Goal: Contribute content: Add original content to the website for others to see

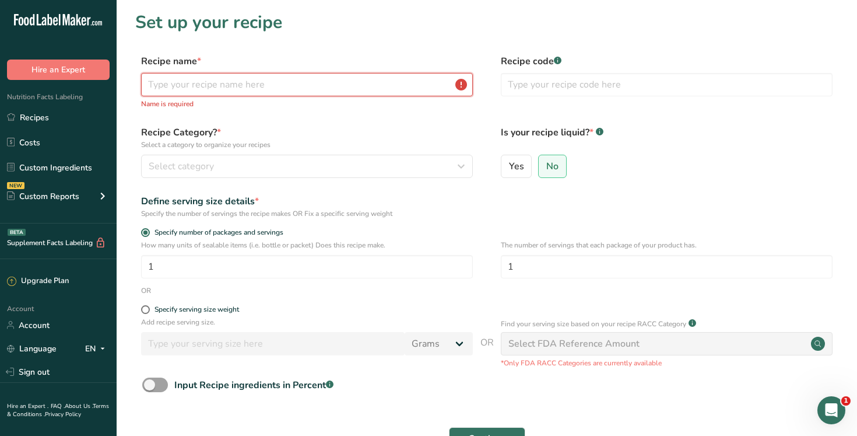
click at [259, 86] on input "text" at bounding box center [307, 84] width 332 height 23
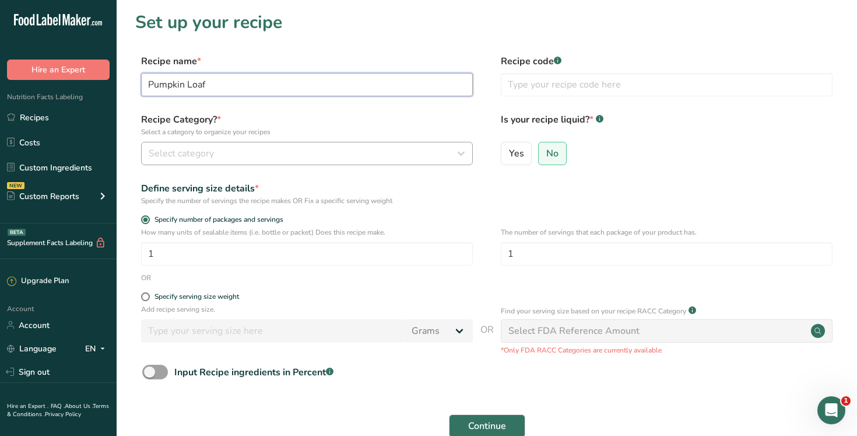
type input "Pumpkin Loaf"
click at [272, 157] on div "Select category" at bounding box center [304, 153] width 310 height 14
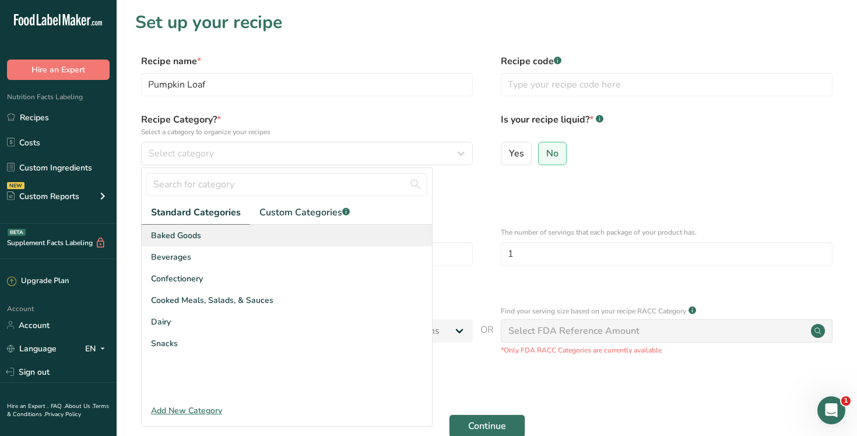
click at [239, 236] on div "Baked Goods" at bounding box center [287, 236] width 290 height 22
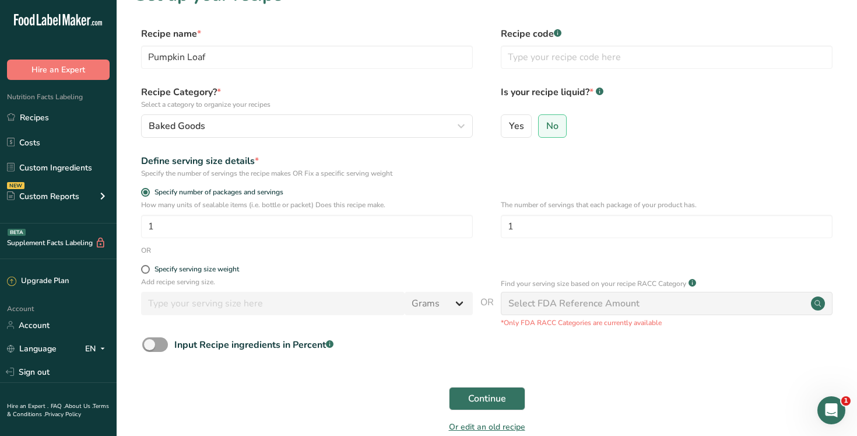
scroll to position [28, 0]
click at [497, 402] on span "Continue" at bounding box center [487, 398] width 38 height 14
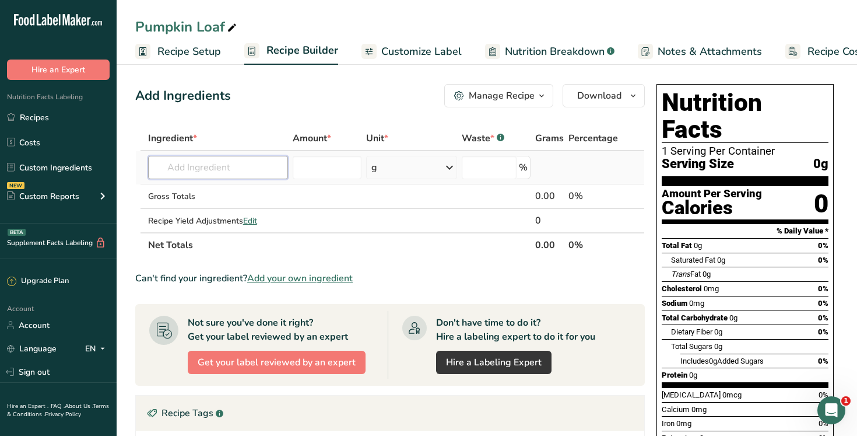
click at [206, 160] on input "text" at bounding box center [218, 167] width 141 height 23
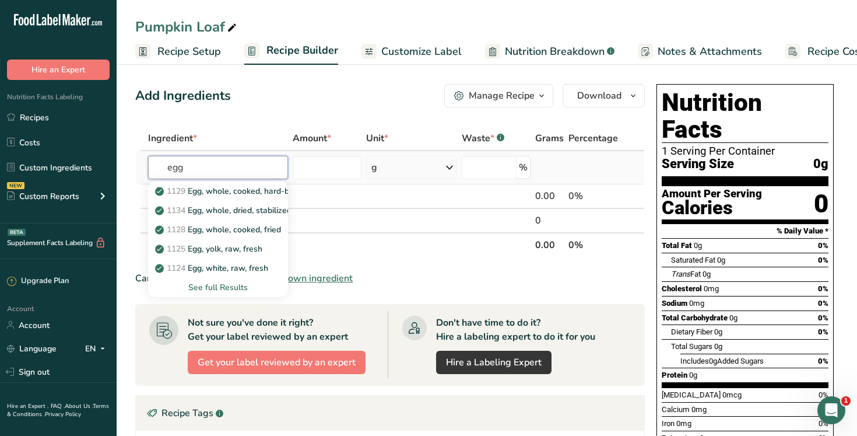
type input "egg"
click at [219, 288] on div "See full Results" at bounding box center [218, 287] width 122 height 12
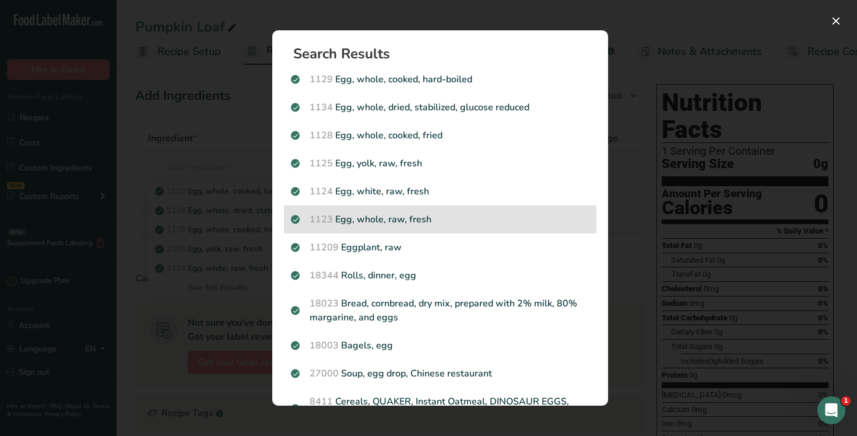
click at [454, 220] on p "1123 Egg, whole, raw, fresh" at bounding box center [440, 219] width 299 height 14
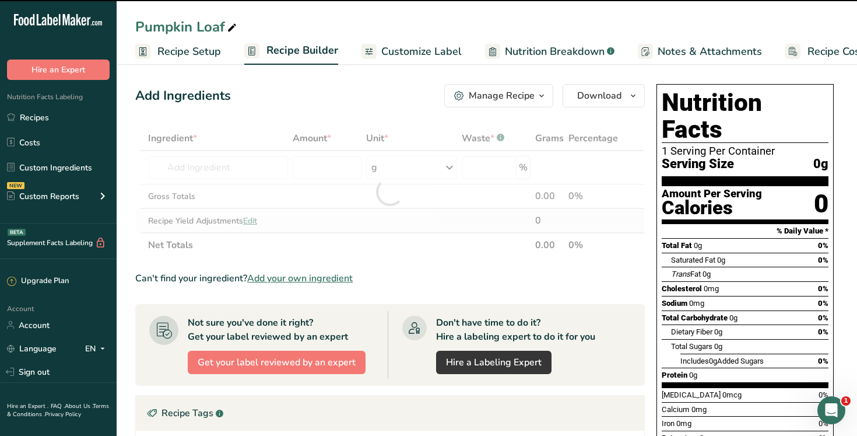
type input "0"
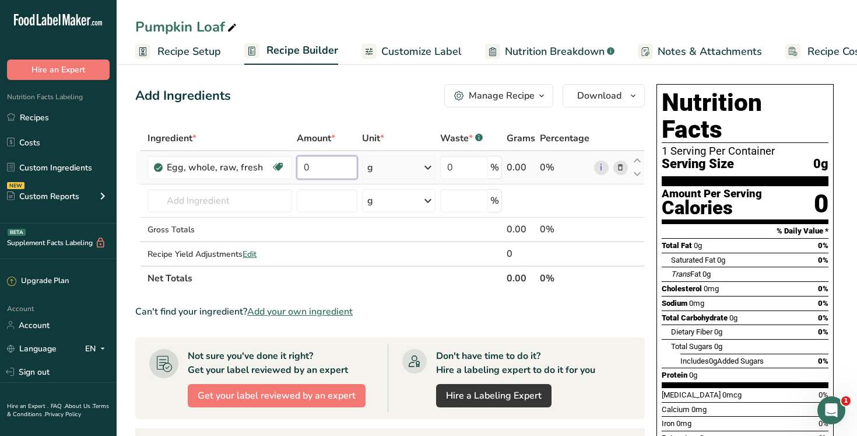
drag, startPoint x: 323, startPoint y: 164, endPoint x: 293, endPoint y: 163, distance: 29.8
click at [295, 163] on td "0" at bounding box center [327, 167] width 65 height 33
type input "180"
click at [243, 198] on div "Ingredient * Amount * Unit * Waste * .a-a{fill:#347362;}.b-a{fill:#fff;} Grams …" at bounding box center [390, 208] width 510 height 164
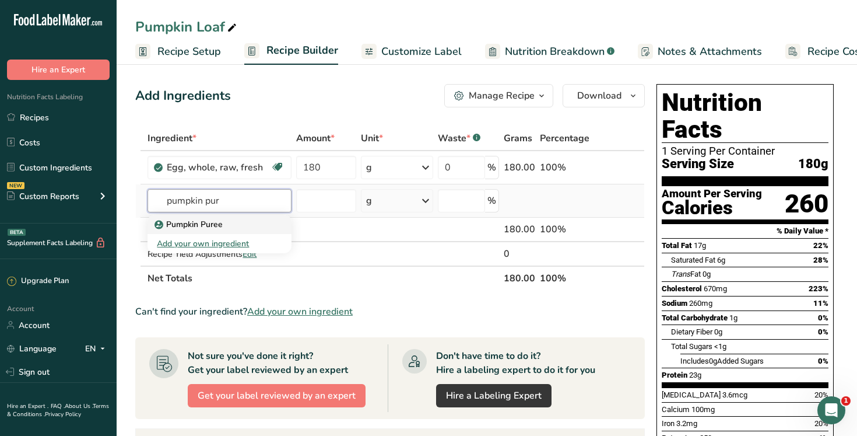
type input "pumpkin pur"
click at [235, 226] on div "Pumpkin Puree" at bounding box center [210, 224] width 107 height 12
type input "Pumpkin Puree"
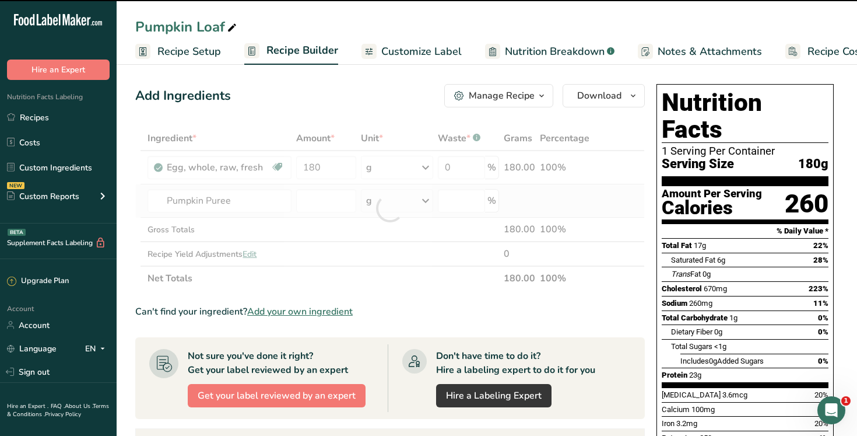
type input "0"
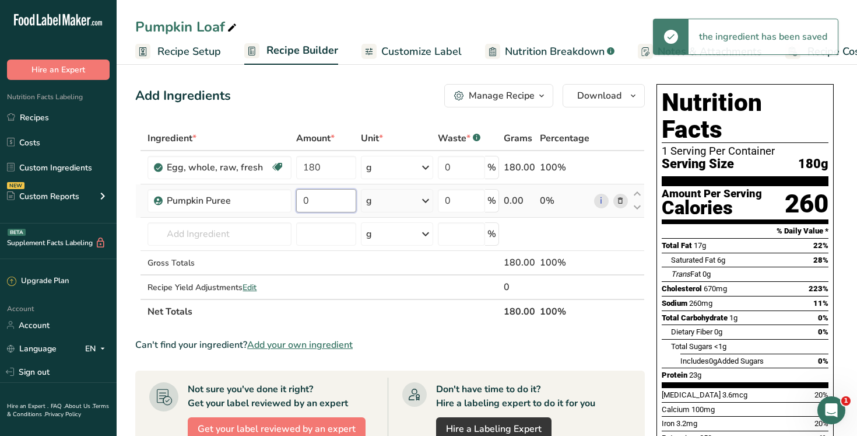
click at [330, 205] on input "0" at bounding box center [326, 200] width 60 height 23
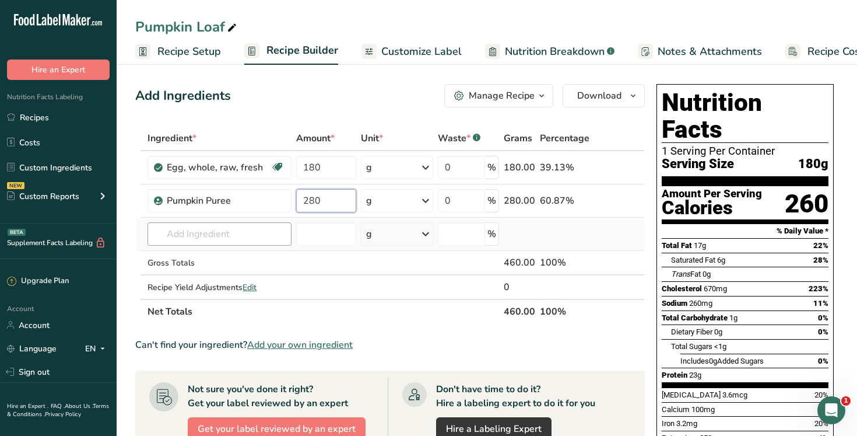
type input "280"
click at [234, 240] on div "Ingredient * Amount * Unit * Waste * .a-a{fill:#347362;}.b-a{fill:#fff;} Grams …" at bounding box center [390, 225] width 510 height 198
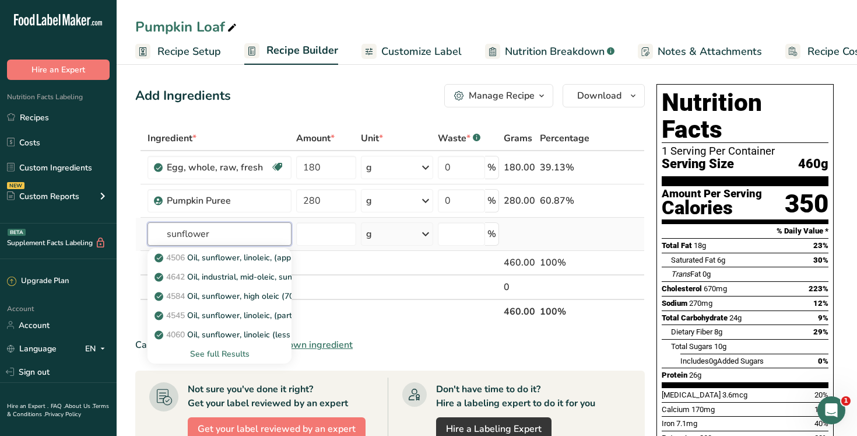
type input "sunflower"
click at [229, 355] on div "See full Results" at bounding box center [219, 354] width 125 height 12
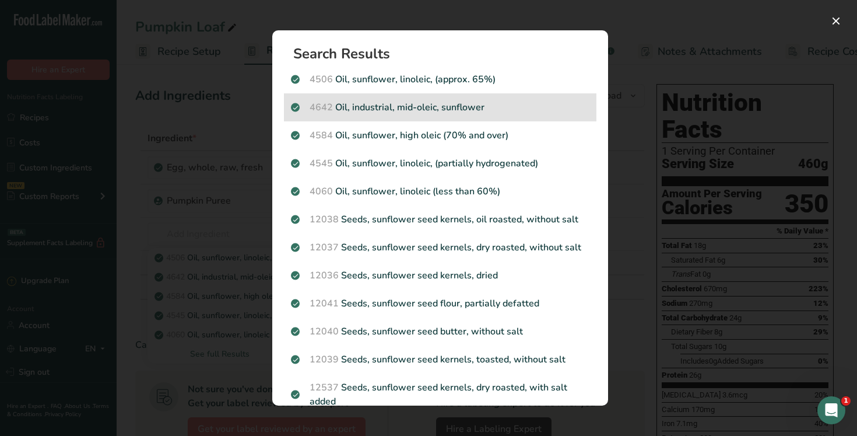
click at [523, 107] on p "4642 Oil, industrial, mid-oleic, sunflower" at bounding box center [440, 107] width 299 height 14
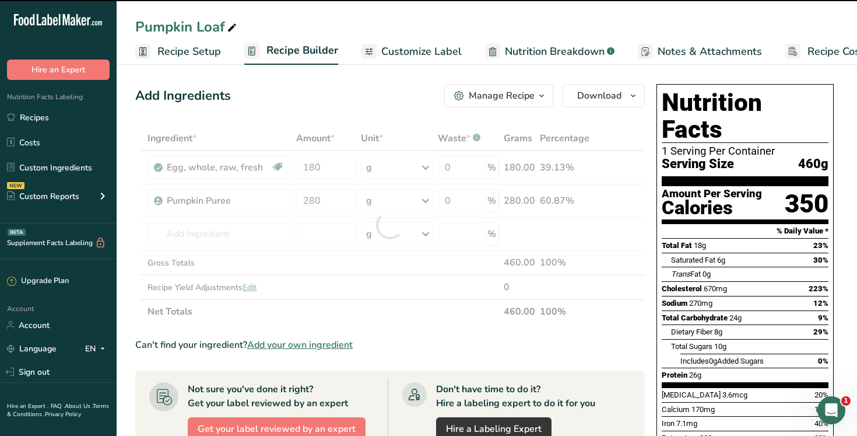
type input "0"
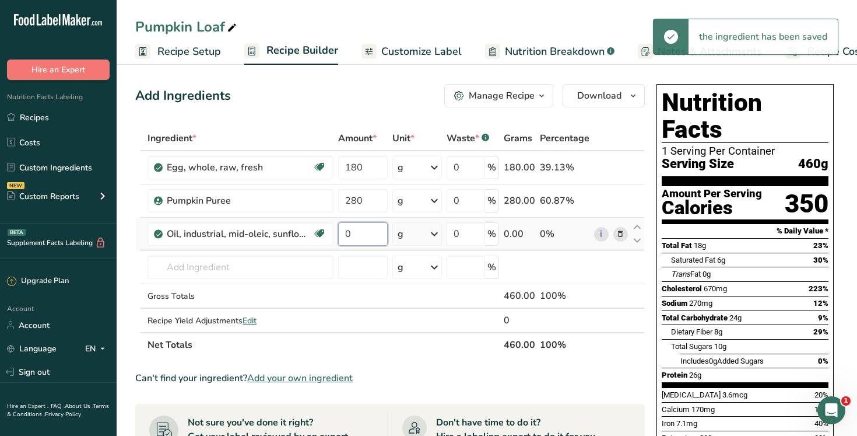
drag, startPoint x: 358, startPoint y: 236, endPoint x: 344, endPoint y: 235, distance: 13.4
click at [344, 235] on input "0" at bounding box center [363, 233] width 50 height 23
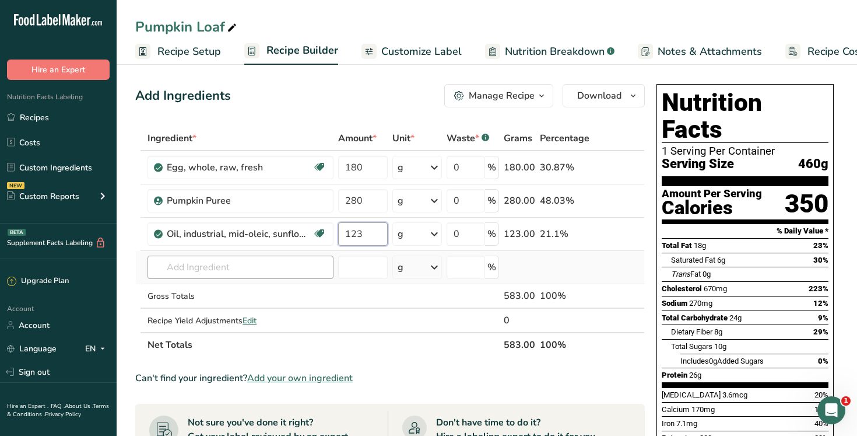
type input "123"
click at [248, 271] on div "Ingredient * Amount * Unit * Waste * .a-a{fill:#347362;}.b-a{fill:#fff;} Grams …" at bounding box center [390, 241] width 510 height 231
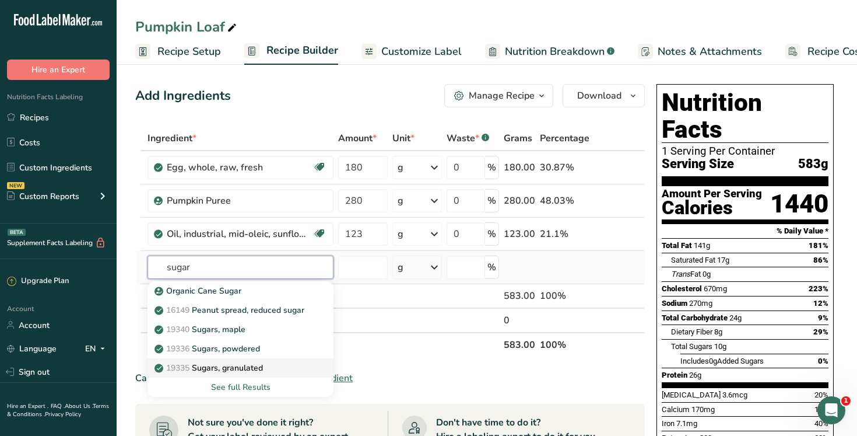
type input "sugar"
click at [281, 363] on div "19335 [GEOGRAPHIC_DATA], granulated" at bounding box center [231, 368] width 149 height 12
type input "Sugars, granulated"
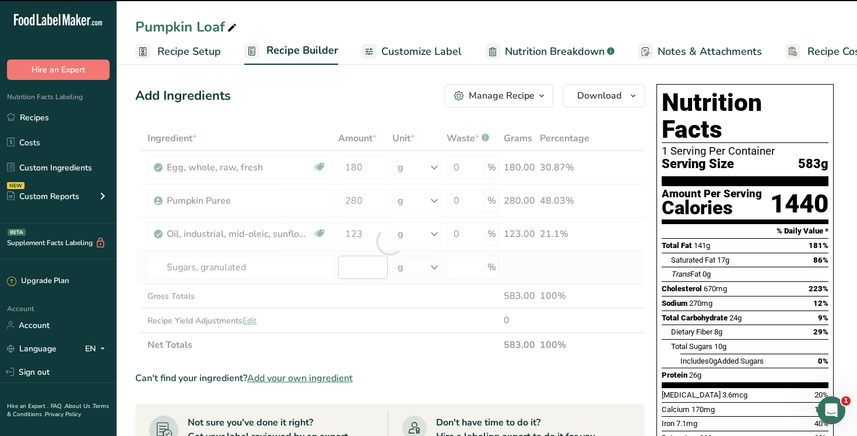
type input "0"
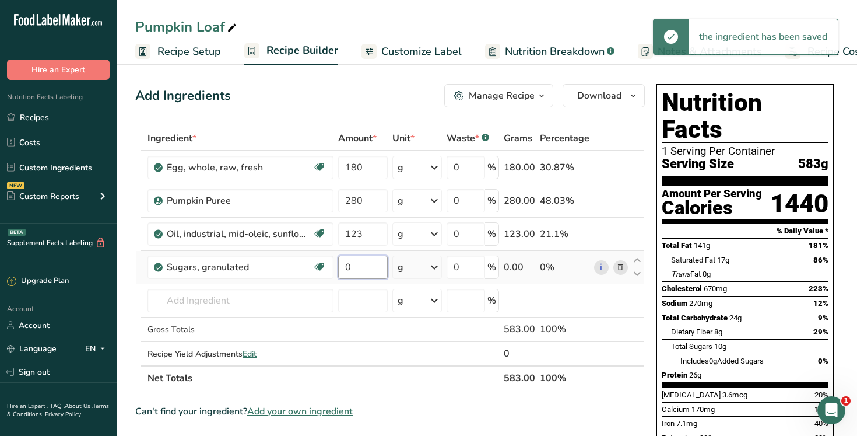
drag, startPoint x: 363, startPoint y: 268, endPoint x: 341, endPoint y: 266, distance: 22.8
click at [341, 266] on input "0" at bounding box center [363, 266] width 50 height 23
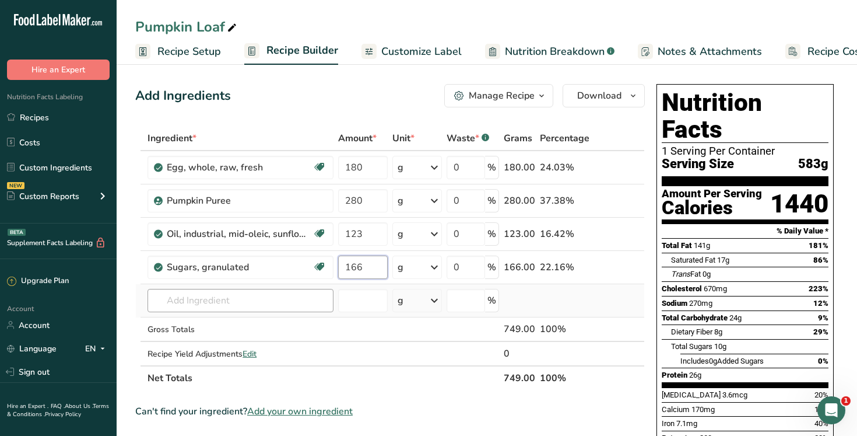
type input "166"
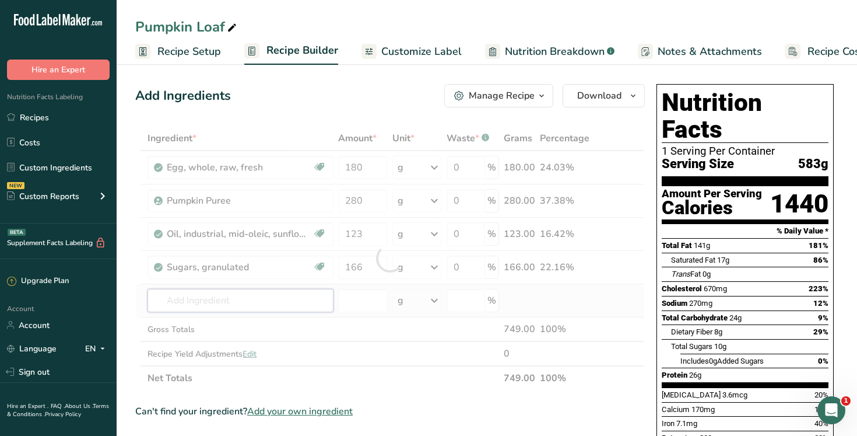
click at [223, 299] on div "Ingredient * Amount * Unit * Waste * .a-a{fill:#347362;}.b-a{fill:#fff;} Grams …" at bounding box center [390, 258] width 510 height 264
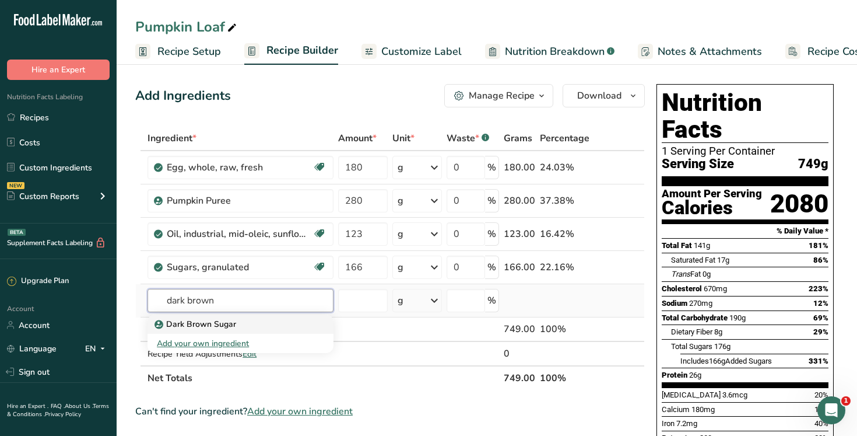
type input "dark brown"
click at [217, 321] on p "Dark Brown Sugar" at bounding box center [196, 324] width 79 height 12
type input "Dark Brown Sugar"
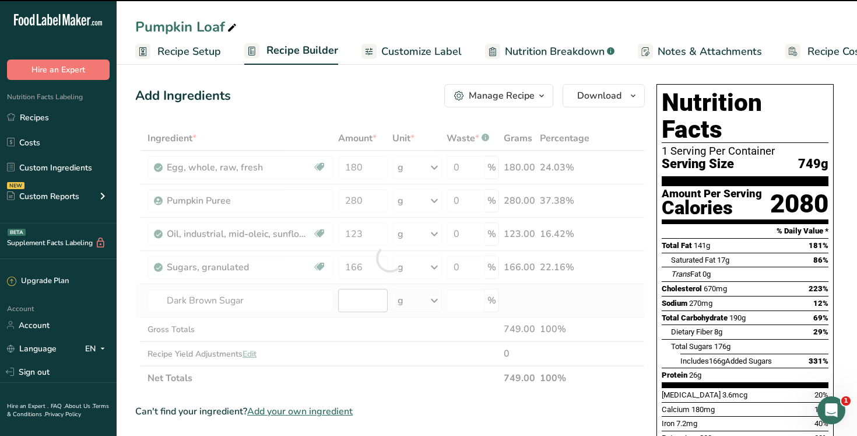
type input "0"
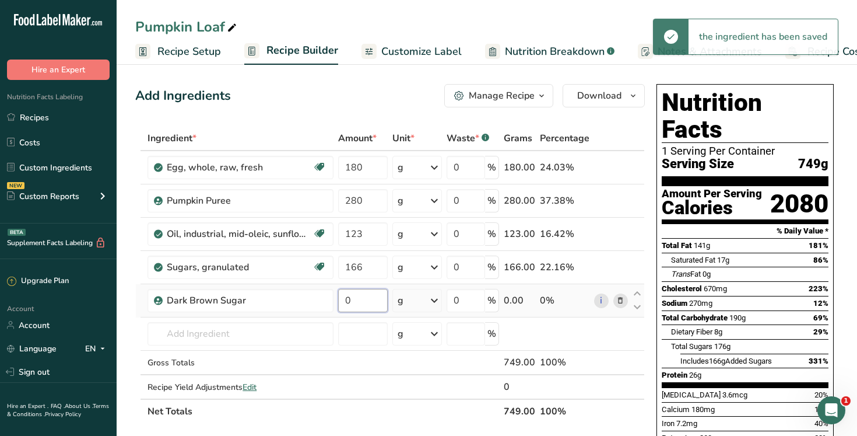
drag, startPoint x: 363, startPoint y: 299, endPoint x: 335, endPoint y: 298, distance: 28.0
click at [335, 298] on tr "Dark Brown Sugar 0 g Weight Units g kg mg See more Volume Units l Volume units …" at bounding box center [390, 300] width 509 height 33
type input "91"
click at [248, 332] on div "Ingredient * Amount * Unit * Waste * .a-a{fill:#347362;}.b-a{fill:#fff;} Grams …" at bounding box center [390, 274] width 510 height 297
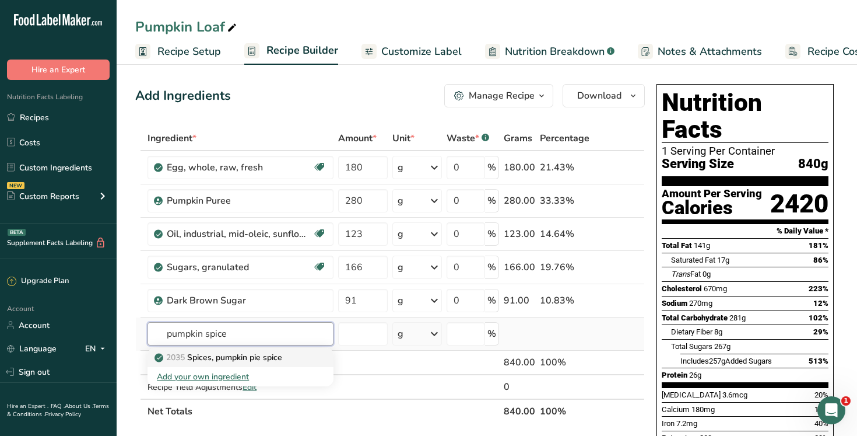
type input "pumpkin spice"
click at [275, 358] on p "2035 Spices, pumpkin pie spice" at bounding box center [219, 357] width 125 height 12
type input "Spices, pumpkin pie spice"
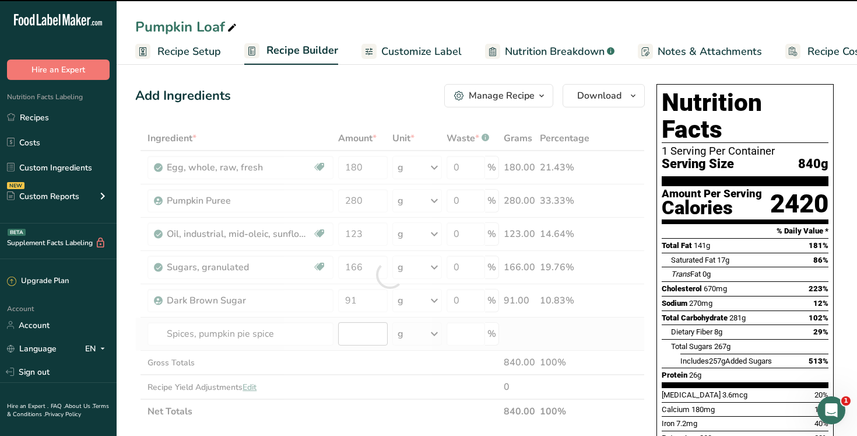
type input "0"
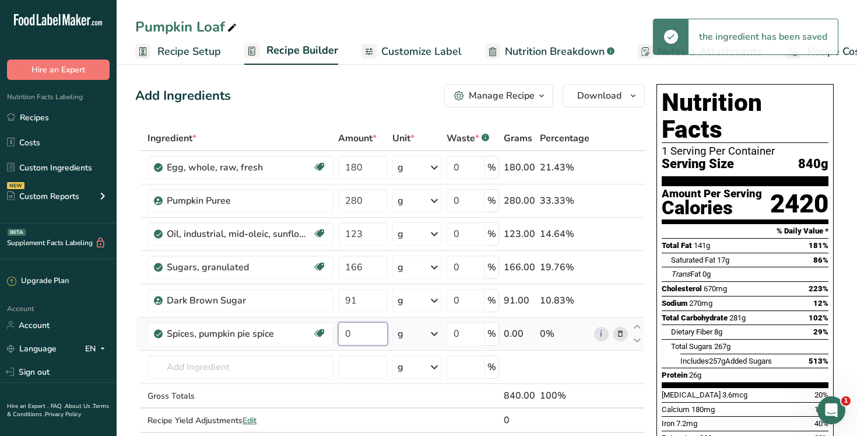
drag, startPoint x: 358, startPoint y: 334, endPoint x: 335, endPoint y: 332, distance: 22.9
click at [335, 332] on tr "Spices, pumpkin pie spice Source of Antioxidants Dairy free Gluten free Vegan V…" at bounding box center [390, 333] width 509 height 33
type input "4"
click at [269, 362] on div "Ingredient * Amount * Unit * Waste * .a-a{fill:#347362;}.b-a{fill:#fff;} Grams …" at bounding box center [390, 291] width 510 height 331
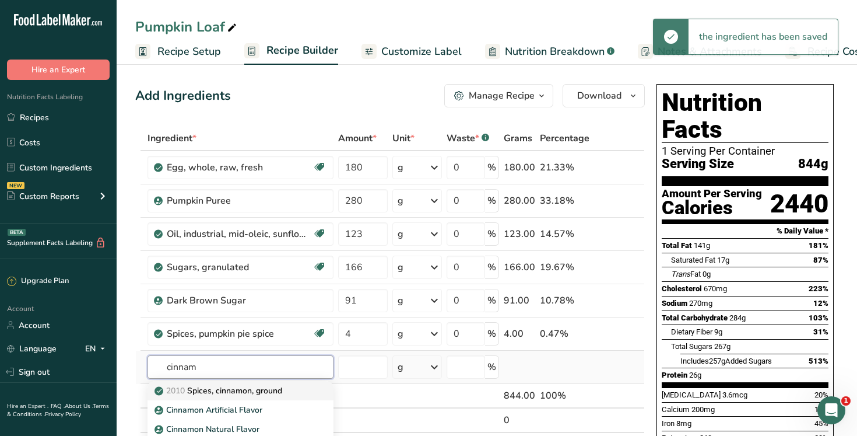
type input "cinnam"
click at [261, 391] on p "2010 Spices, cinnamon, ground" at bounding box center [219, 390] width 125 height 12
type input "Spices, cinnamon, ground"
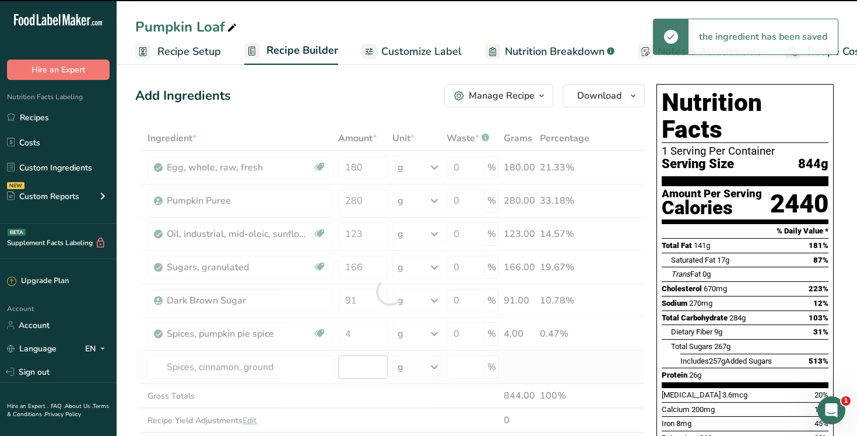
type input "0"
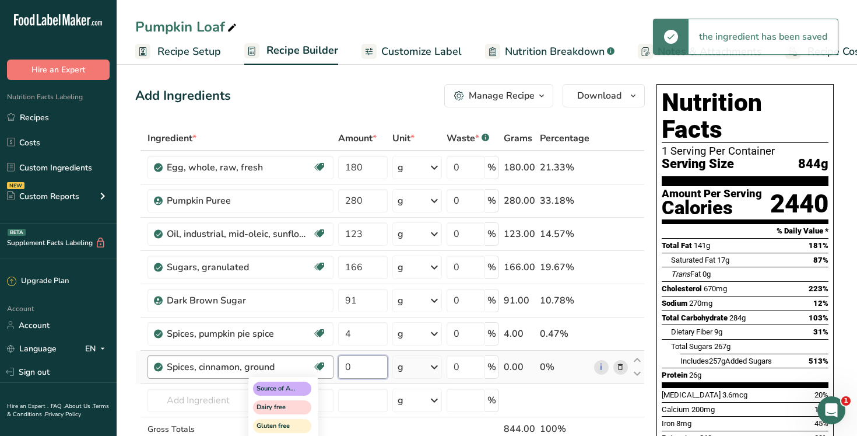
drag, startPoint x: 366, startPoint y: 370, endPoint x: 316, endPoint y: 369, distance: 50.2
click at [316, 370] on tr "Spices, cinnamon, ground Source of Antioxidants Dairy free Gluten free Vegan Ve…" at bounding box center [390, 367] width 509 height 33
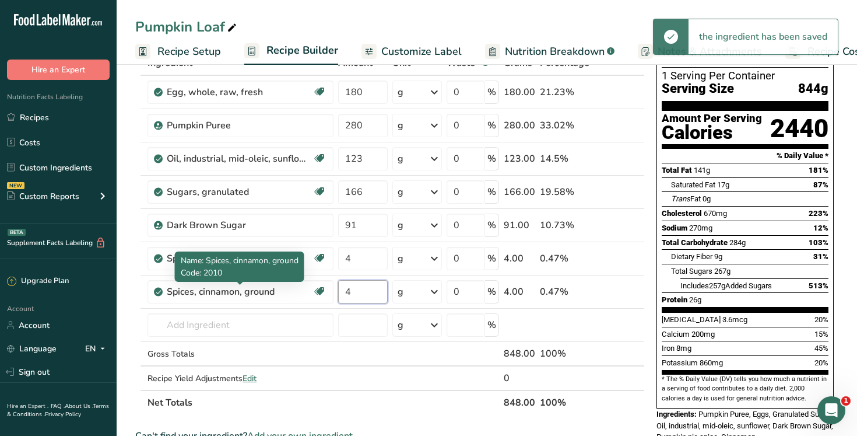
scroll to position [78, 0]
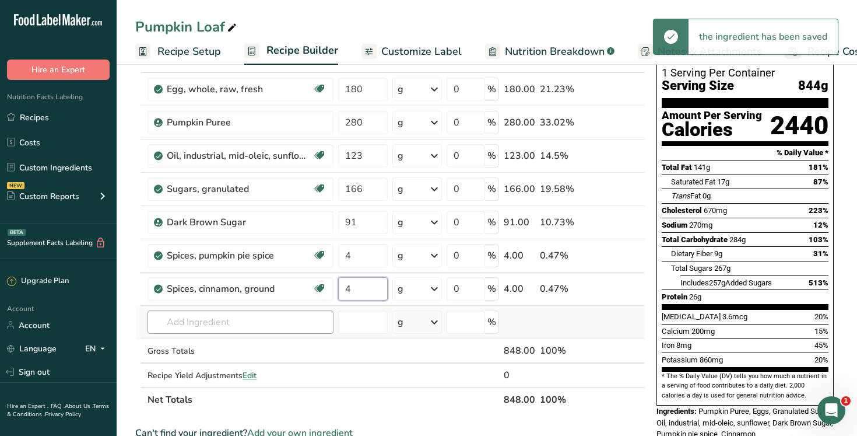
type input "4"
click at [268, 323] on div "Ingredient * Amount * Unit * Waste * .a-a{fill:#347362;}.b-a{fill:#fff;} Grams …" at bounding box center [390, 230] width 510 height 364
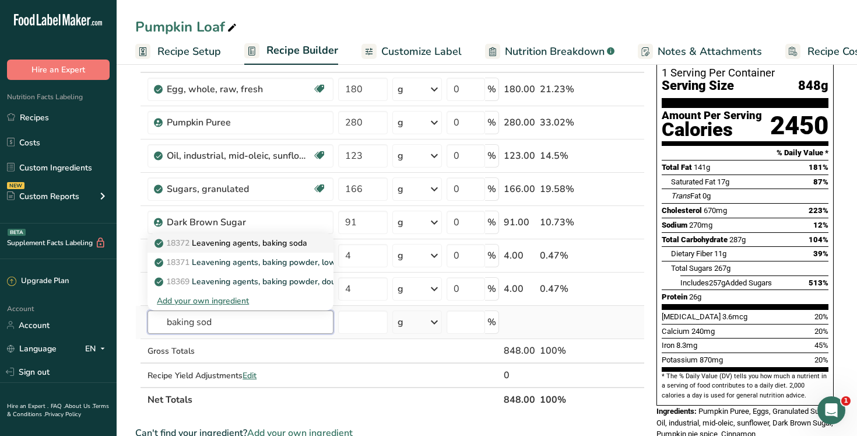
type input "baking sod"
click at [287, 249] on link "18372 Leavening agents, baking soda" at bounding box center [241, 242] width 186 height 19
type input "Leavening agents, baking soda"
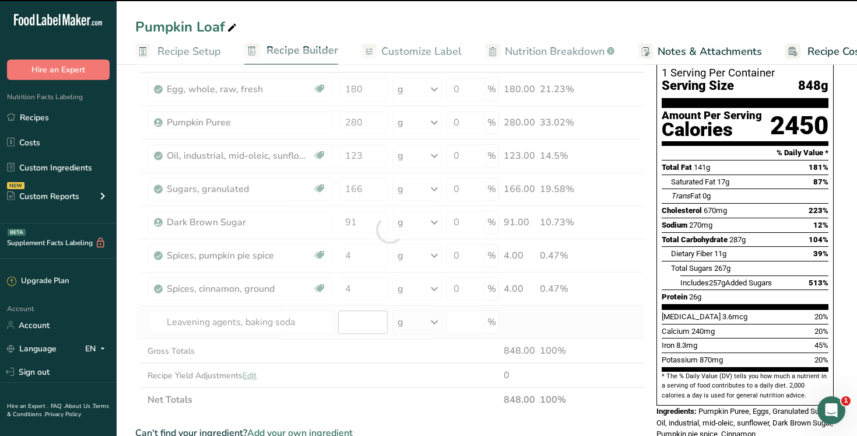
type input "0"
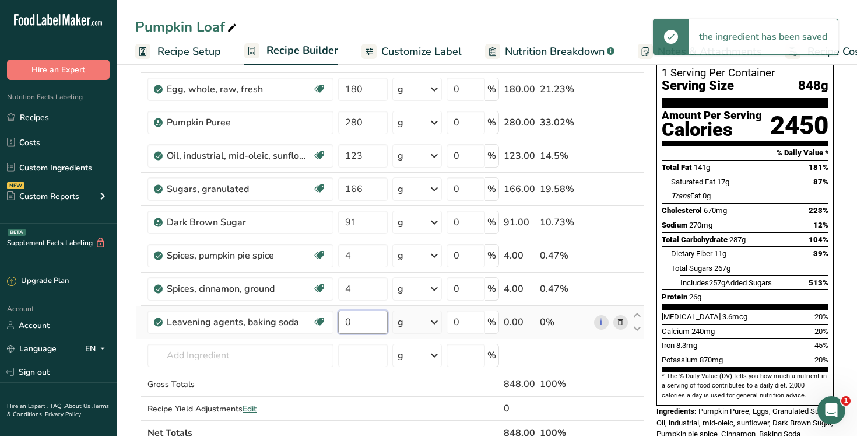
drag, startPoint x: 369, startPoint y: 325, endPoint x: 339, endPoint y: 324, distance: 29.8
click at [339, 324] on input "0" at bounding box center [363, 321] width 50 height 23
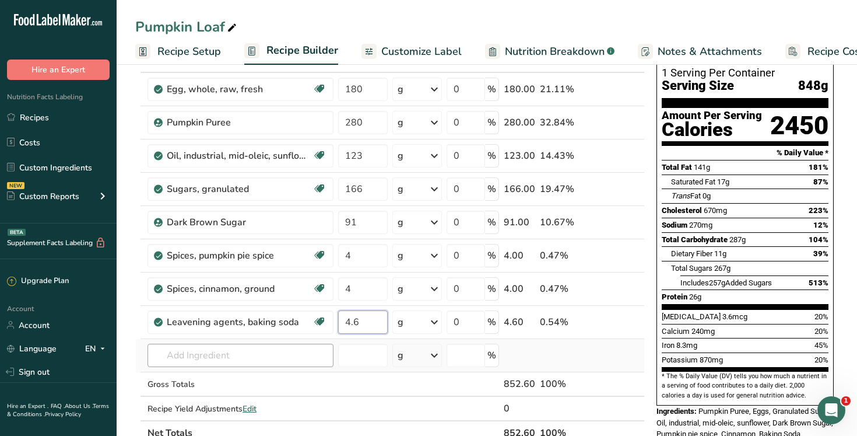
type input "4.6"
click at [274, 348] on div "Ingredient * Amount * Unit * Waste * .a-a{fill:#347362;}.b-a{fill:#fff;} Grams …" at bounding box center [390, 246] width 510 height 397
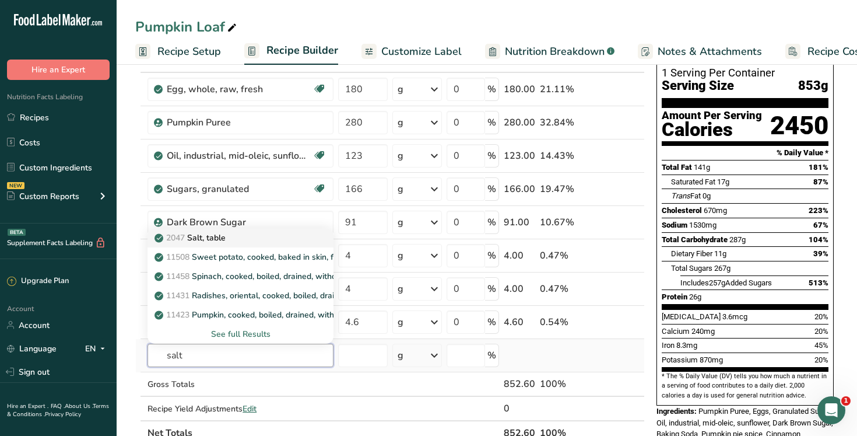
type input "salt"
click at [293, 244] on link "2047 Salt, table" at bounding box center [241, 237] width 186 height 19
type input "Salt, table"
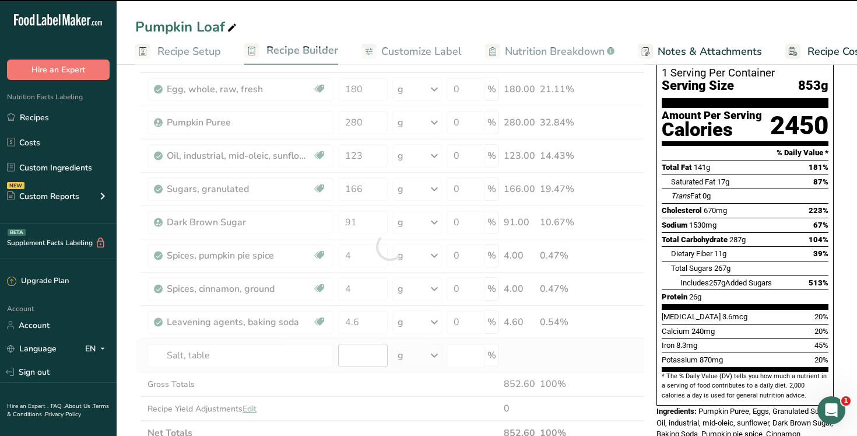
type input "0"
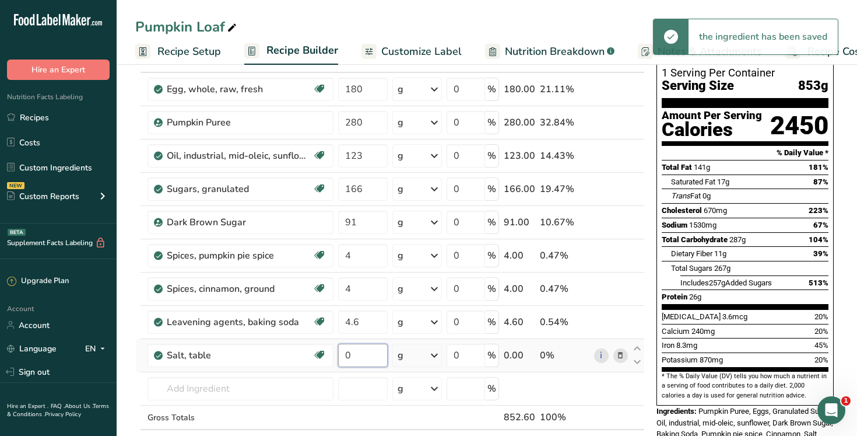
drag, startPoint x: 367, startPoint y: 358, endPoint x: 337, endPoint y: 356, distance: 31.0
click at [337, 356] on td "0" at bounding box center [363, 355] width 54 height 33
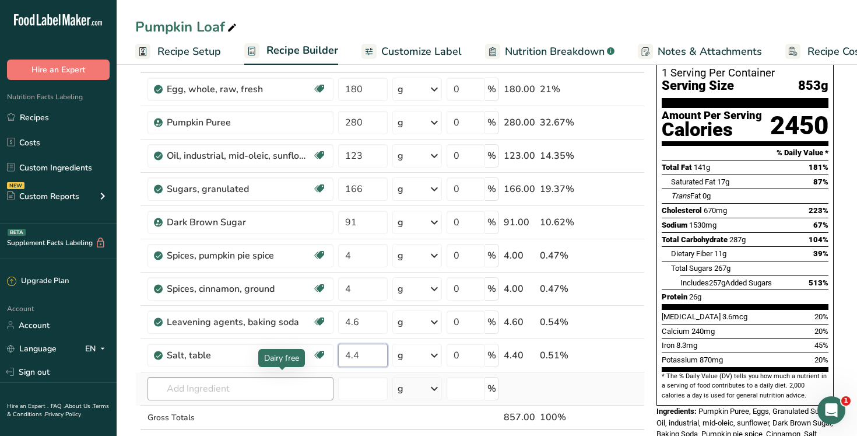
type input "4.4"
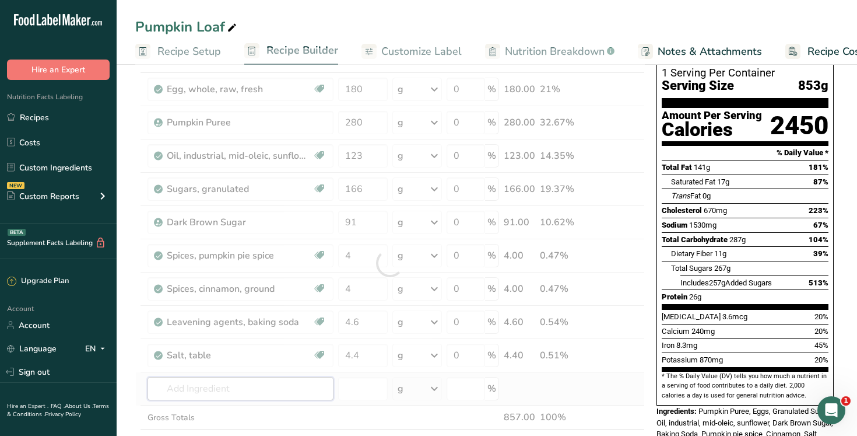
click at [243, 383] on div "Ingredient * Amount * Unit * Waste * .a-a{fill:#347362;}.b-a{fill:#fff;} Grams …" at bounding box center [390, 263] width 510 height 430
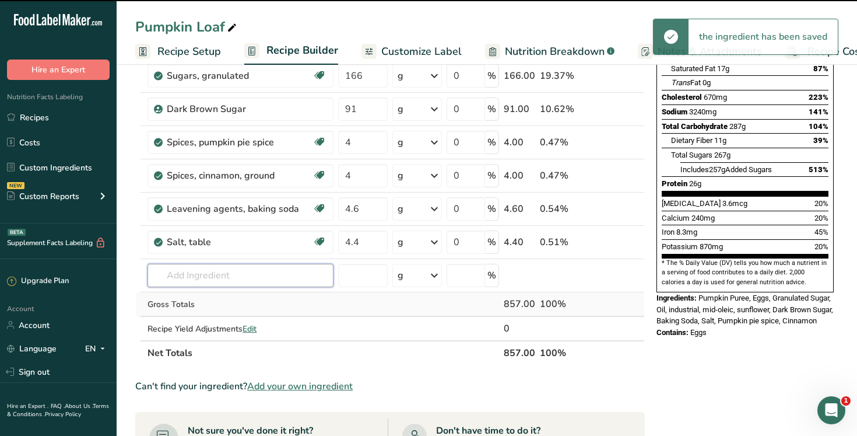
scroll to position [239, 0]
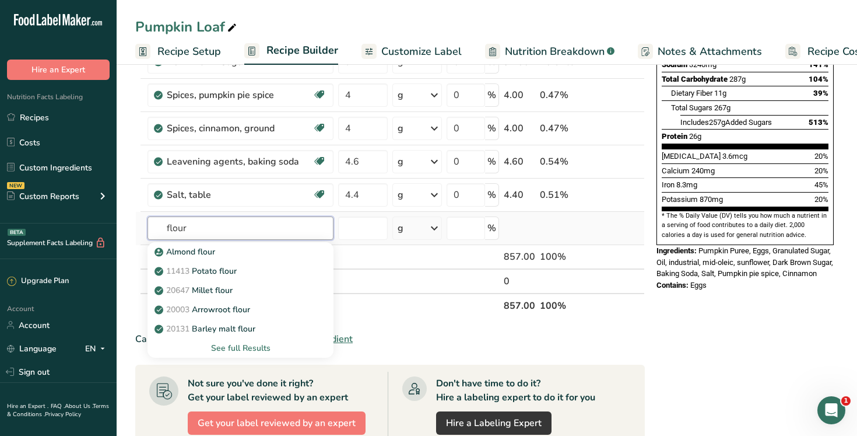
type input "flour"
click at [235, 348] on div "See full Results" at bounding box center [240, 348] width 167 height 12
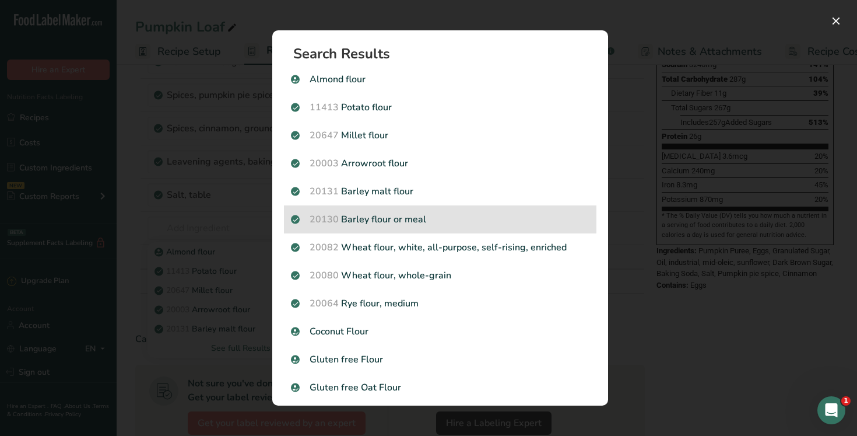
scroll to position [1, 0]
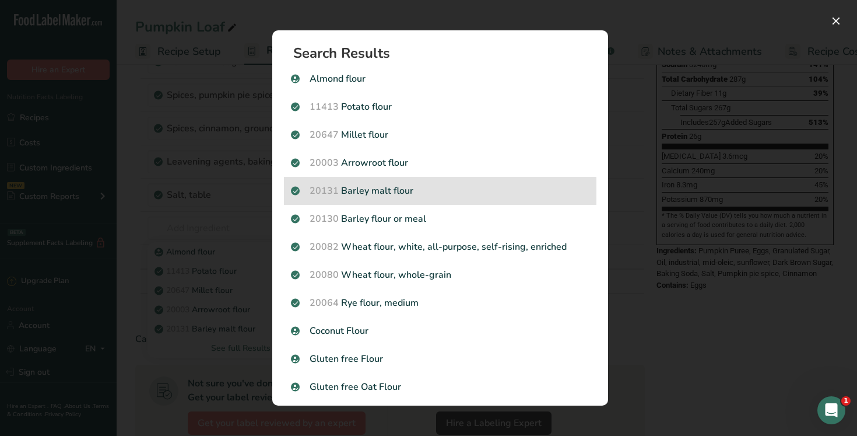
drag, startPoint x: 500, startPoint y: 275, endPoint x: 502, endPoint y: 198, distance: 77.0
click at [502, 198] on section "Search Results [GEOGRAPHIC_DATA] flour 11413 Potato flour 20647 Millet flour 20…" at bounding box center [440, 217] width 336 height 375
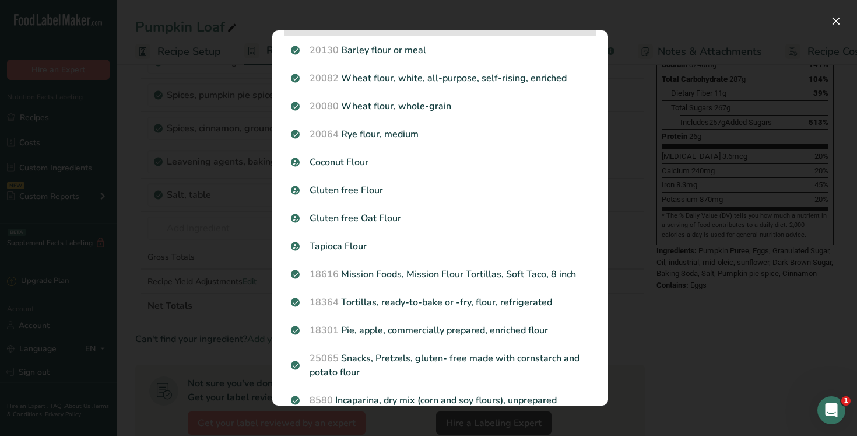
scroll to position [0, 0]
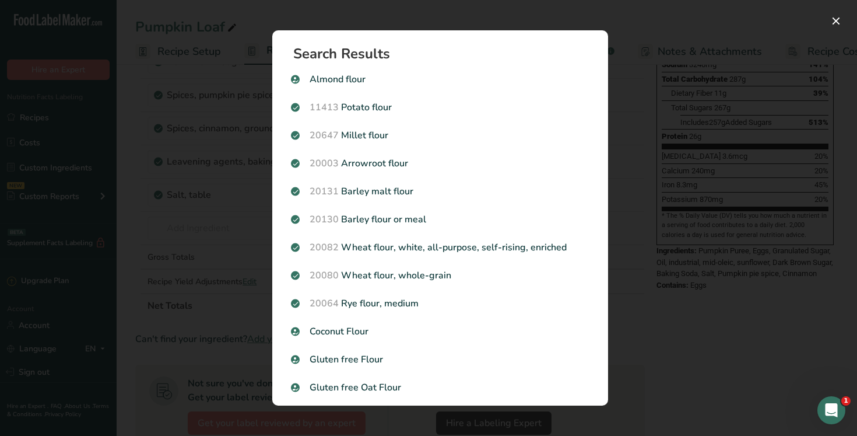
click at [224, 223] on div "Search results modal" at bounding box center [428, 218] width 857 height 436
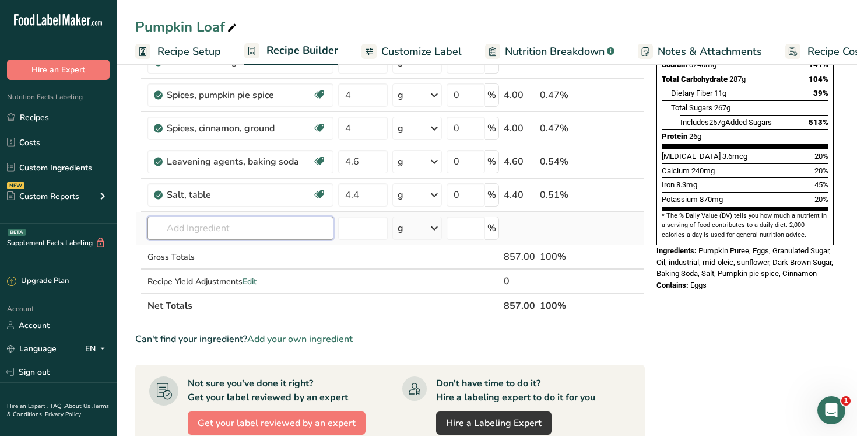
click at [198, 229] on input "text" at bounding box center [241, 227] width 186 height 23
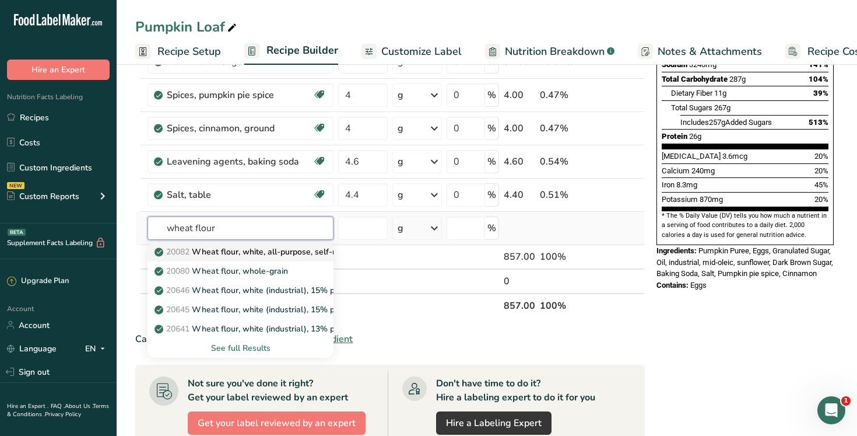
type input "wheat flour"
click at [239, 255] on p "20082 Wheat flour, white, all-purpose, self-rising, enriched" at bounding box center [273, 252] width 232 height 12
type input "Wheat flour, white, all-purpose, self-rising, enriched"
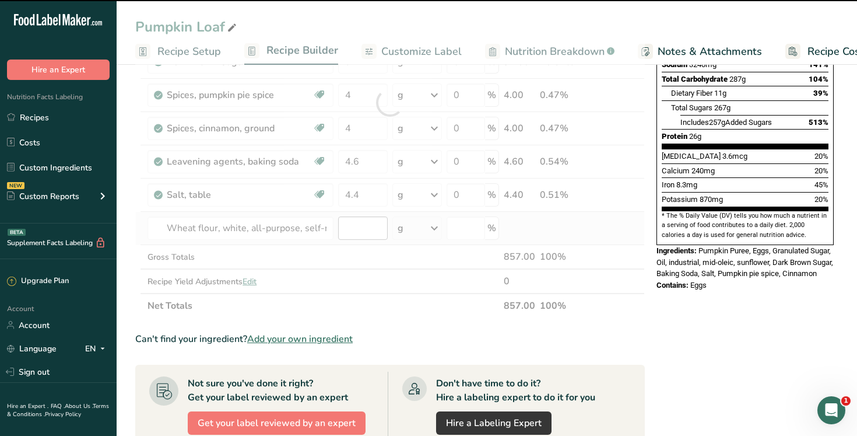
type input "0"
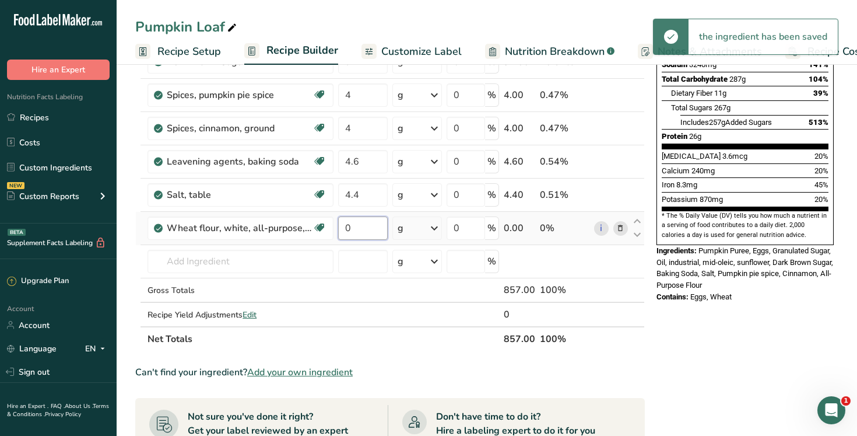
drag, startPoint x: 370, startPoint y: 230, endPoint x: 339, endPoint y: 229, distance: 30.9
click at [339, 229] on input "0" at bounding box center [363, 227] width 50 height 23
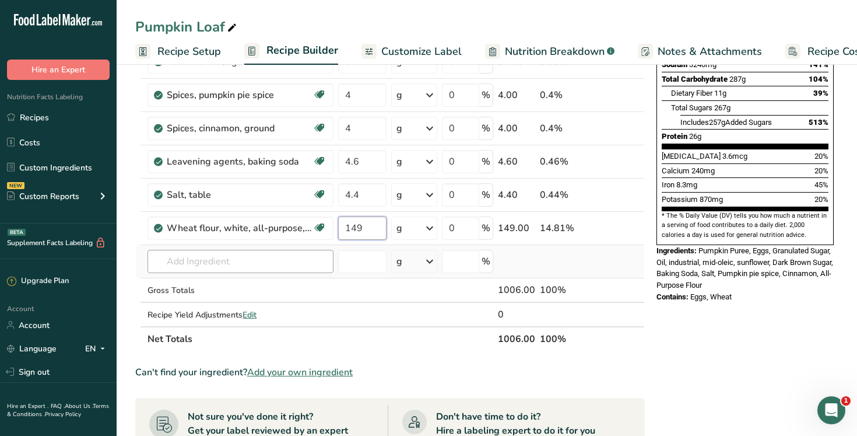
type input "149"
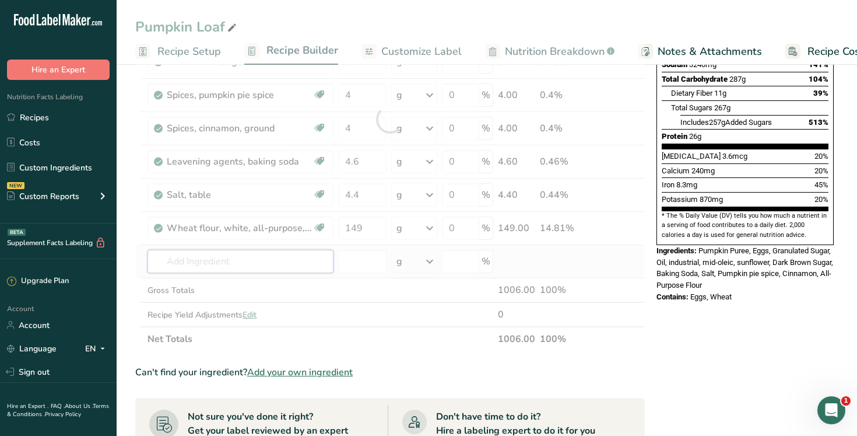
click at [234, 262] on div "Ingredient * Amount * Unit * Waste * .a-a{fill:#347362;}.b-a{fill:#fff;} Grams …" at bounding box center [390, 119] width 510 height 464
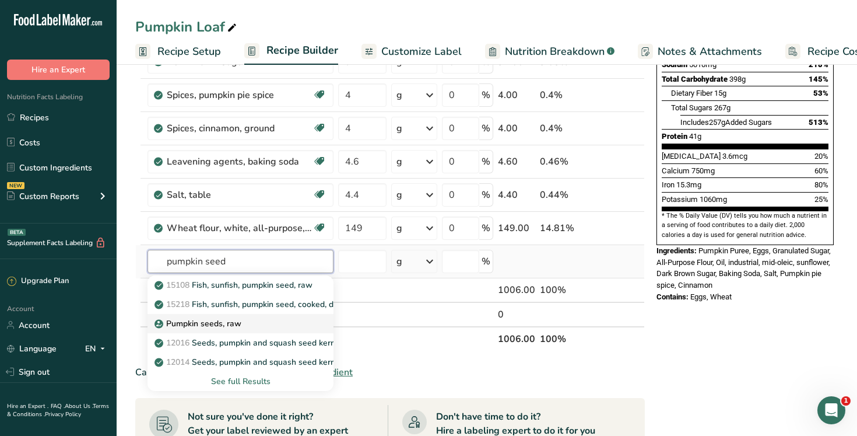
type input "pumpkin seed"
click at [247, 324] on div "Pumpkin seeds, raw" at bounding box center [231, 323] width 149 height 12
type input "Pumpkin seeds, raw"
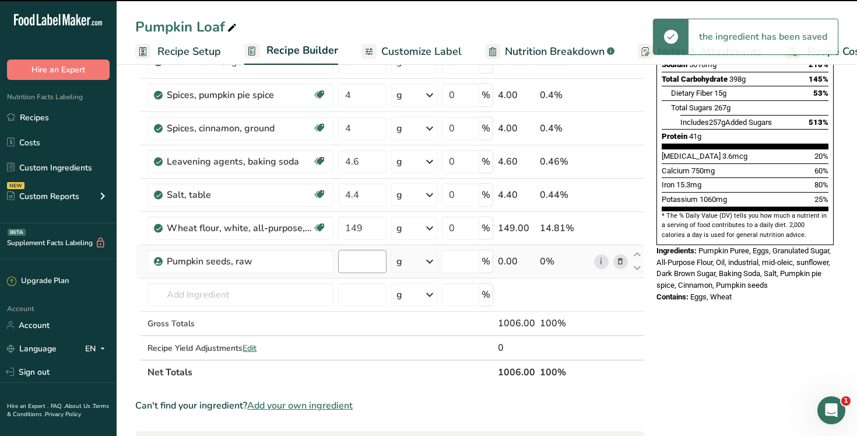
type input "0"
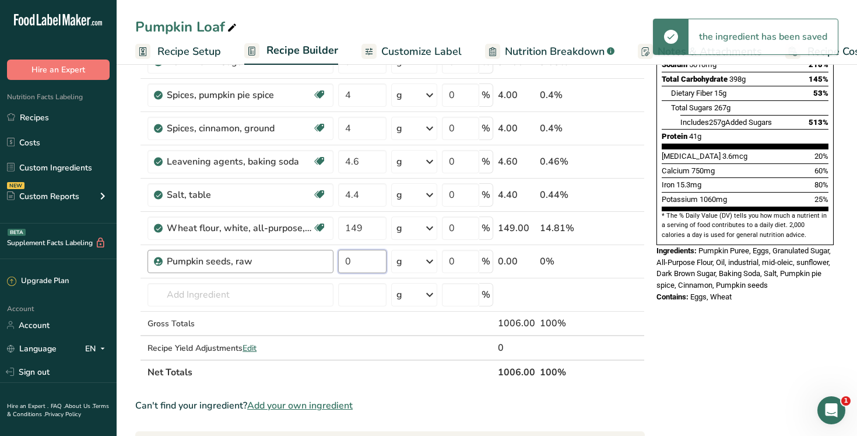
drag, startPoint x: 363, startPoint y: 262, endPoint x: 331, endPoint y: 261, distance: 32.7
click at [331, 261] on tr "Pumpkin seeds, raw 0 g Portions 1 Pumpkin Seeds Weight Units g kg mg See more V…" at bounding box center [390, 261] width 509 height 33
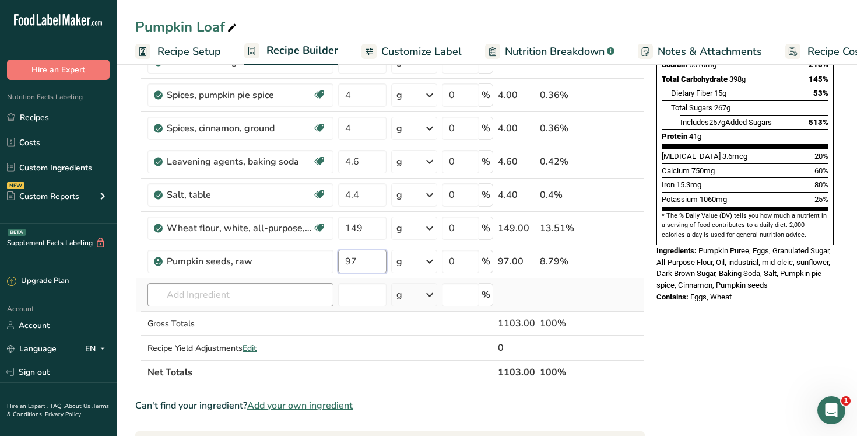
type input "97"
click at [261, 295] on div "Ingredient * Amount * Unit * Waste * .a-a{fill:#347362;}.b-a{fill:#fff;} Grams …" at bounding box center [390, 135] width 510 height 497
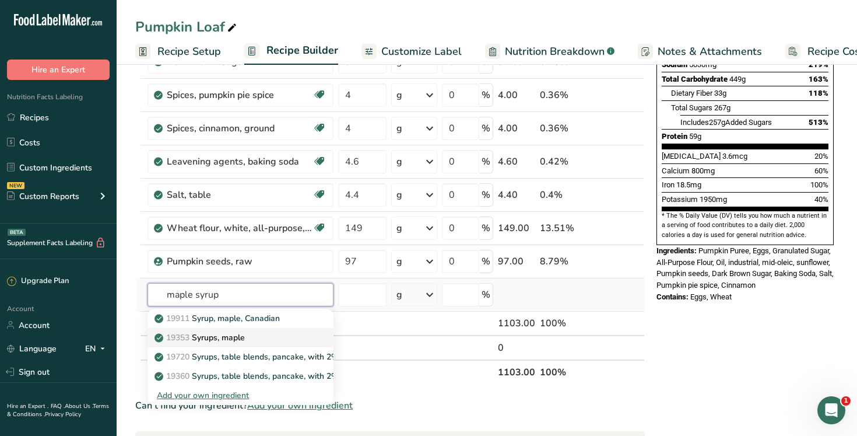
type input "maple syrup"
click at [290, 334] on div "19353 Syrups, maple" at bounding box center [231, 337] width 149 height 12
type input "Syrups, maple"
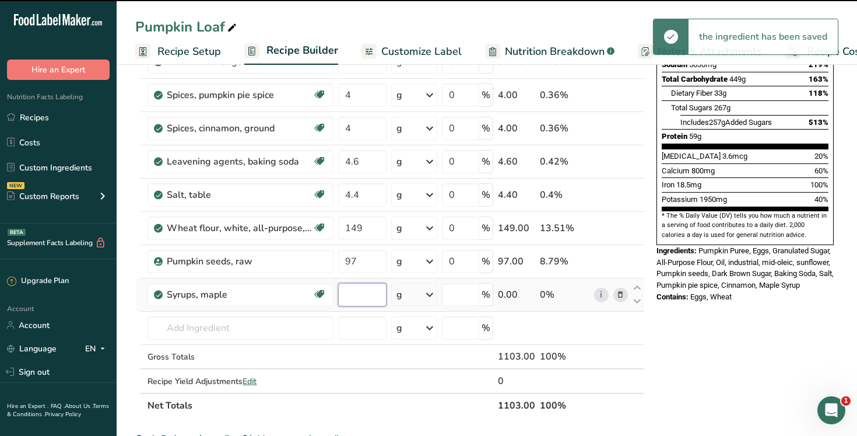
type input "0"
click at [352, 297] on input "0" at bounding box center [362, 294] width 48 height 23
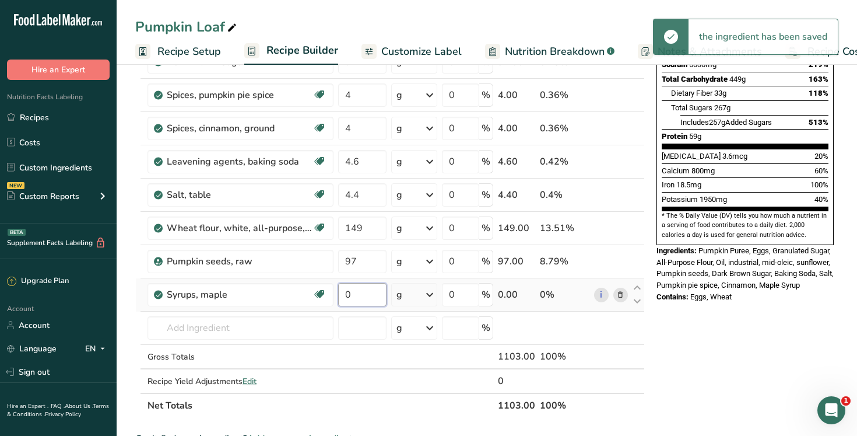
drag, startPoint x: 361, startPoint y: 297, endPoint x: 339, endPoint y: 297, distance: 22.2
click at [339, 297] on input "0" at bounding box center [362, 294] width 48 height 23
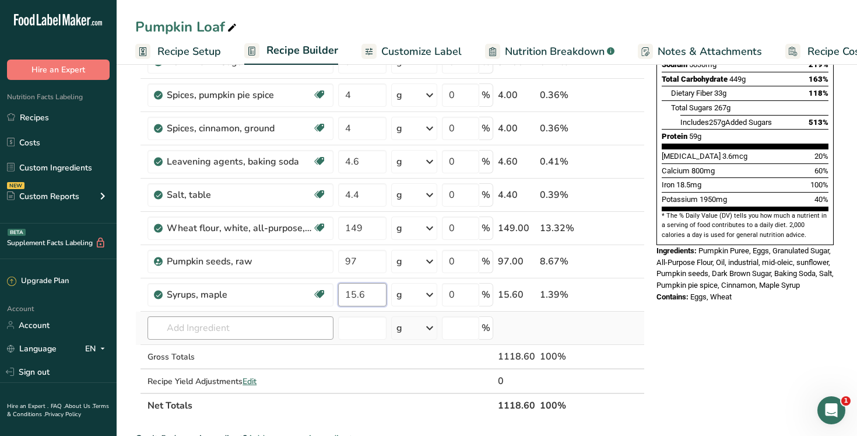
type input "15.6"
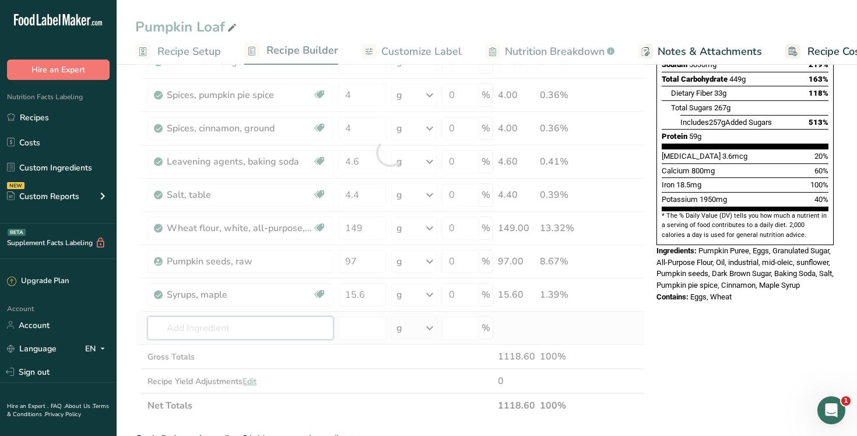
click at [253, 332] on div "Ingredient * Amount * Unit * Waste * .a-a{fill:#347362;}.b-a{fill:#fff;} Grams …" at bounding box center [390, 152] width 510 height 530
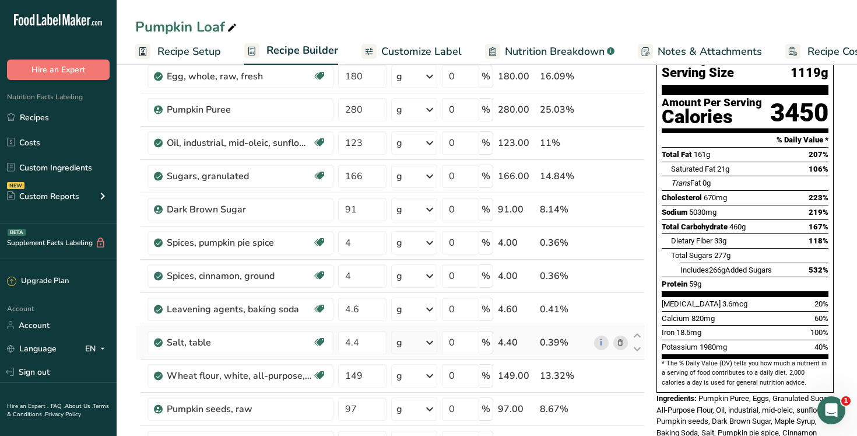
scroll to position [73, 0]
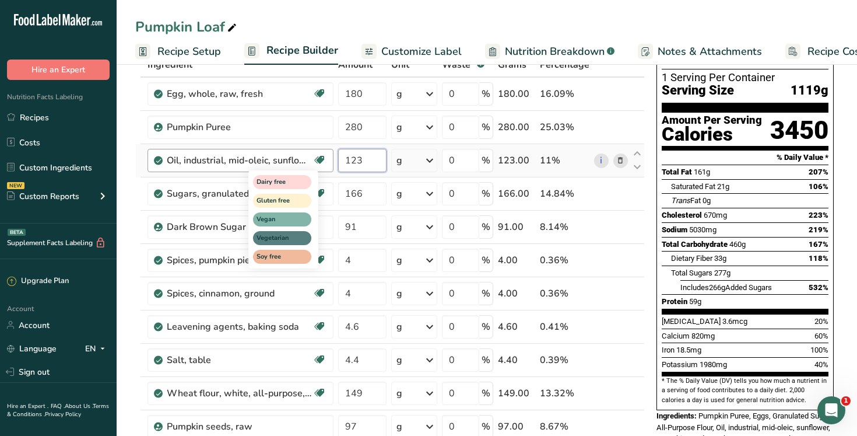
drag, startPoint x: 370, startPoint y: 165, endPoint x: 323, endPoint y: 157, distance: 47.3
click at [323, 157] on tr "Oil, industrial, mid-oleic, sunflower Dairy free Gluten free Vegan Vegetarian S…" at bounding box center [390, 160] width 509 height 33
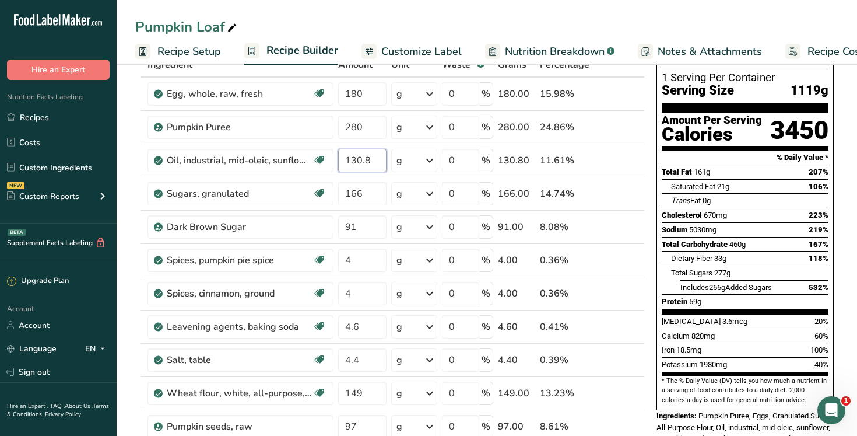
type input "130.8"
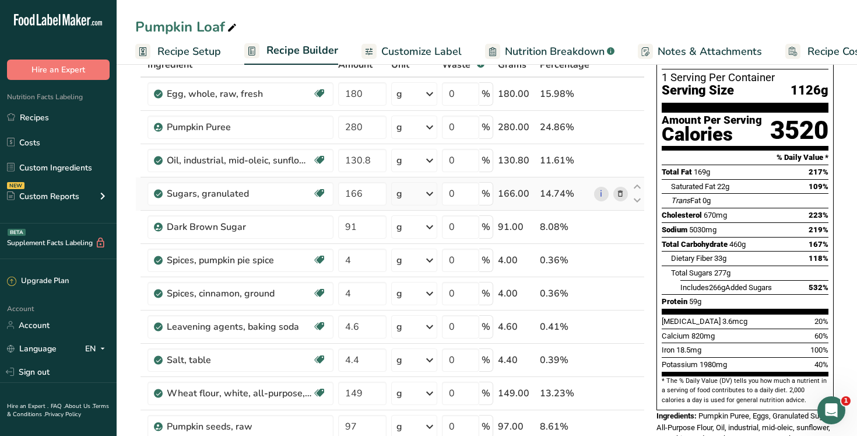
scroll to position [0, 0]
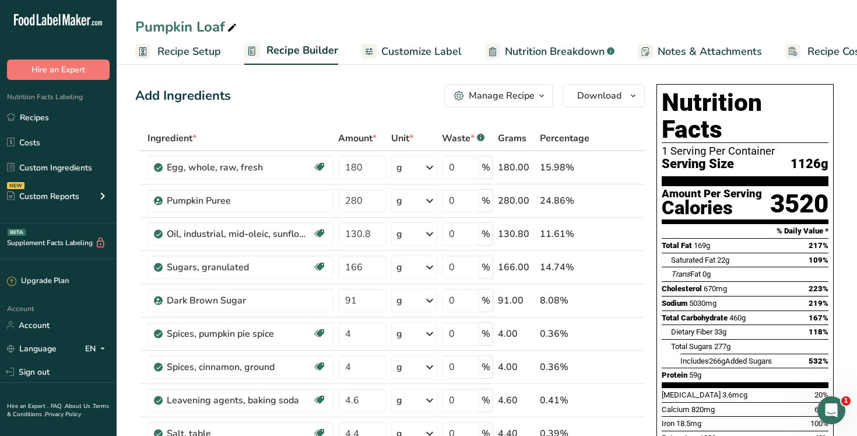
click at [446, 54] on span "Customize Label" at bounding box center [421, 52] width 80 height 16
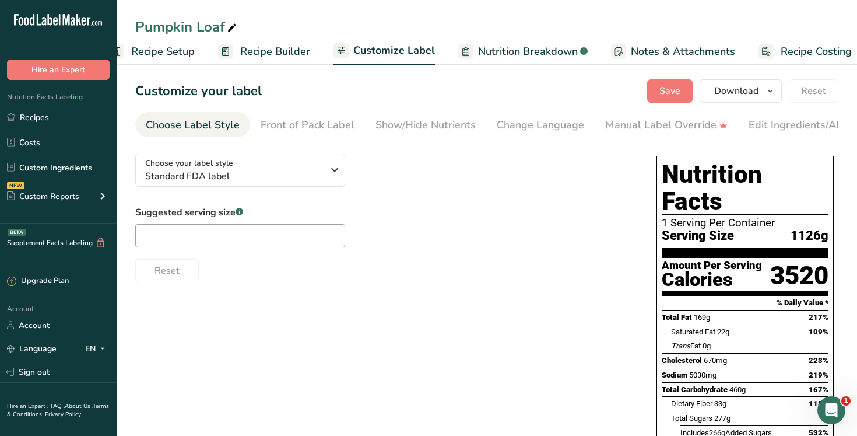
scroll to position [0, 40]
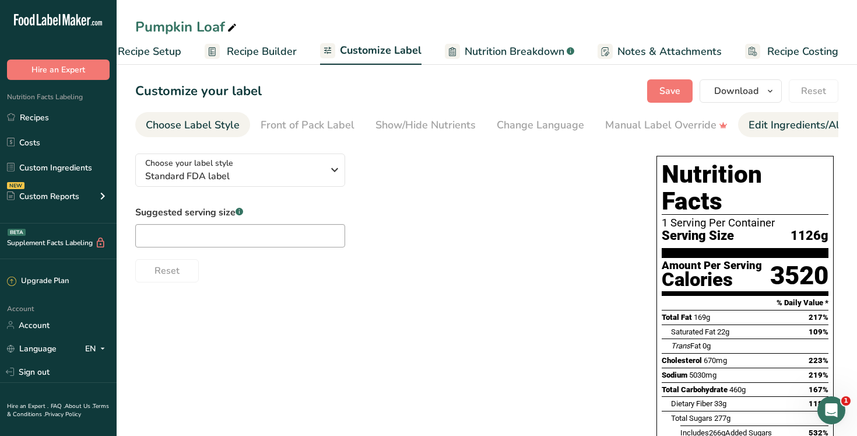
click at [779, 122] on div "Edit Ingredients/Allergens List" at bounding box center [823, 125] width 148 height 16
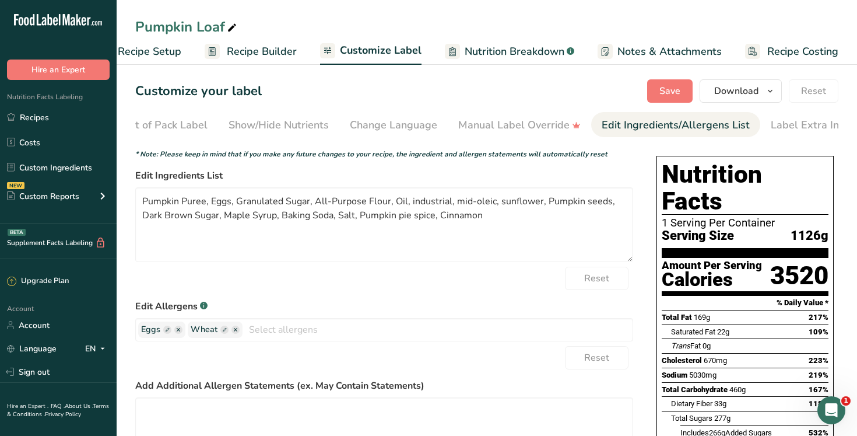
scroll to position [0, 158]
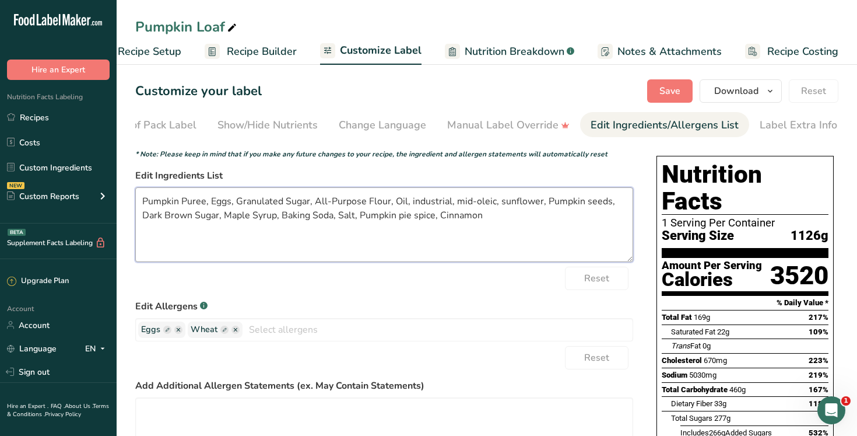
drag, startPoint x: 390, startPoint y: 202, endPoint x: 316, endPoint y: 200, distance: 73.5
click at [316, 200] on textarea "Pumpkin Puree, Eggs, Granulated Sugar, All-Purpose Flour, Oil, industrial, mid-…" at bounding box center [384, 224] width 498 height 75
click at [401, 219] on textarea "Pumpkin Puree, Eggs, Granulated Sugar, Oil, industrial, mid-oleic, sunflower, P…" at bounding box center [384, 224] width 498 height 75
paste textarea "King Midas Special ( Wheat flour, [MEDICAL_DATA], reduced iron, [MEDICAL_DATA] …"
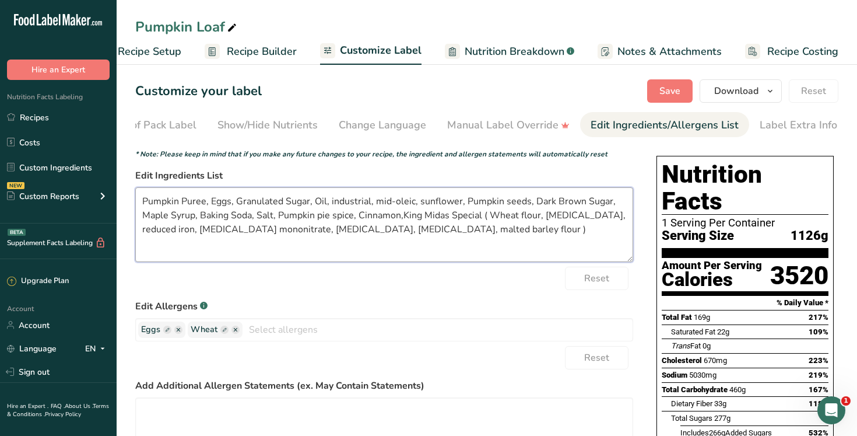
click at [402, 220] on textarea "Pumpkin Puree, Eggs, Granulated Sugar, Oil, industrial, mid-oleic, sunflower, P…" at bounding box center [384, 224] width 498 height 75
type textarea "Pumpkin Puree, Eggs, Granulated Sugar, Oil, industrial, mid-oleic, sunflower, P…"
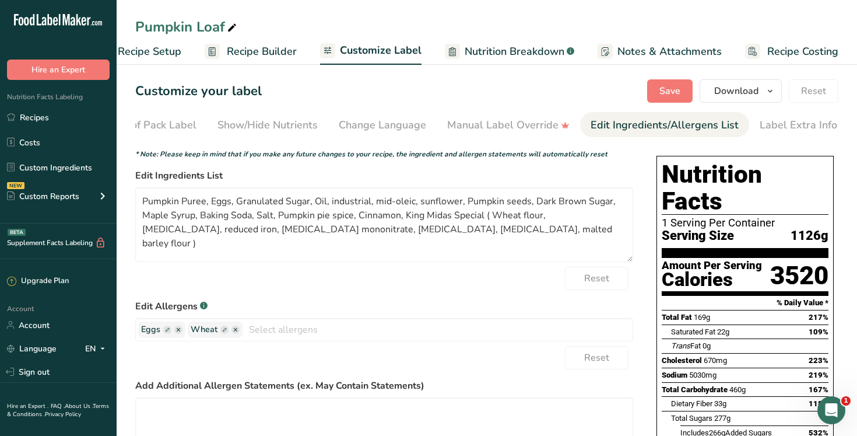
click at [341, 272] on div "Reset" at bounding box center [384, 278] width 498 height 23
click at [311, 327] on input "text" at bounding box center [438, 329] width 390 height 18
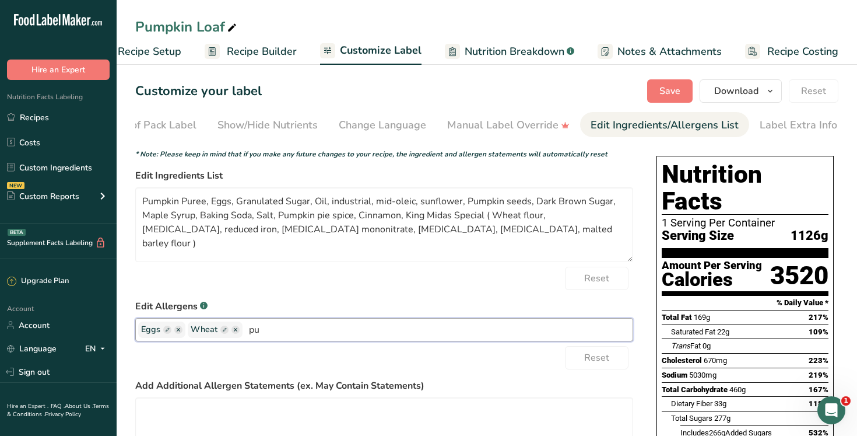
type input "p"
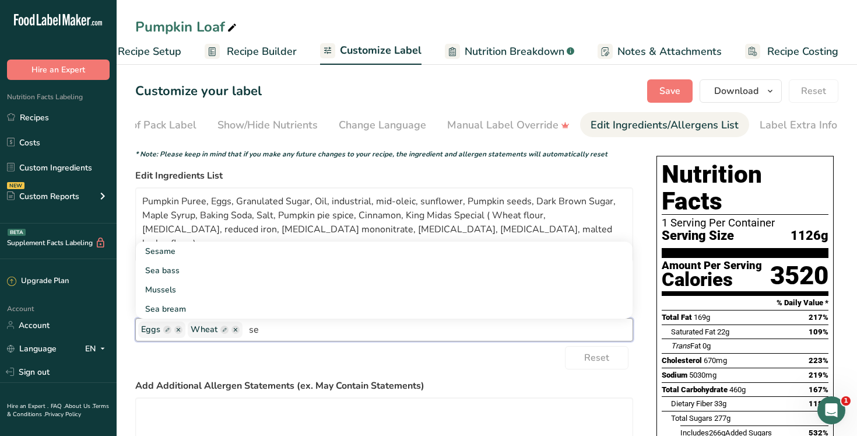
type input "s"
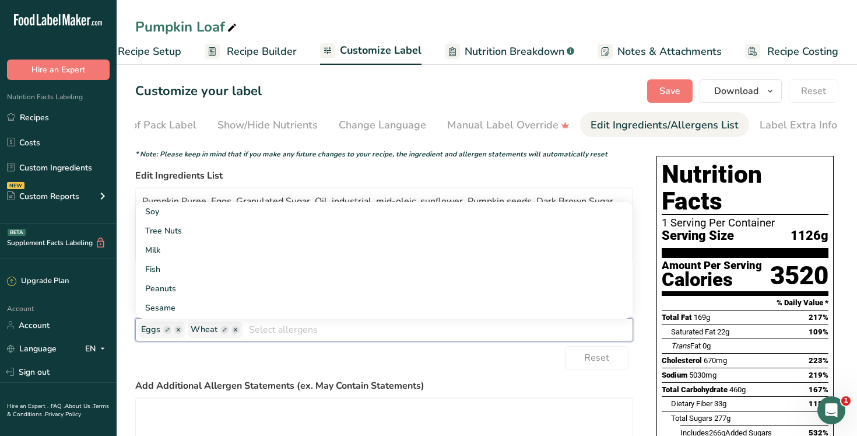
click at [335, 354] on div "Reset" at bounding box center [384, 357] width 498 height 23
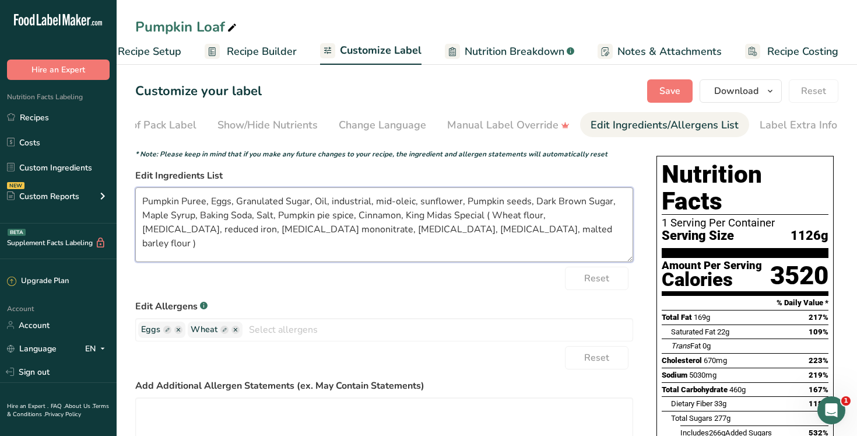
click at [461, 237] on textarea "Pumpkin Puree, Eggs, Granulated Sugar, Oil, industrial, mid-oleic, sunflower, P…" at bounding box center [384, 224] width 498 height 75
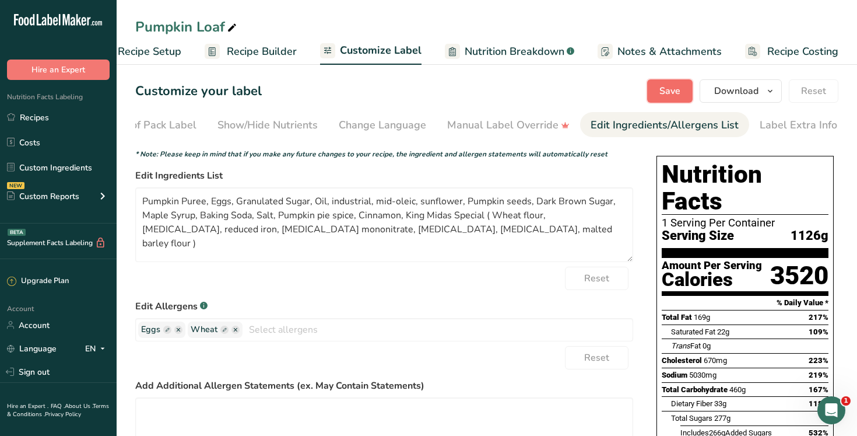
click at [680, 87] on span "Save" at bounding box center [670, 91] width 21 height 14
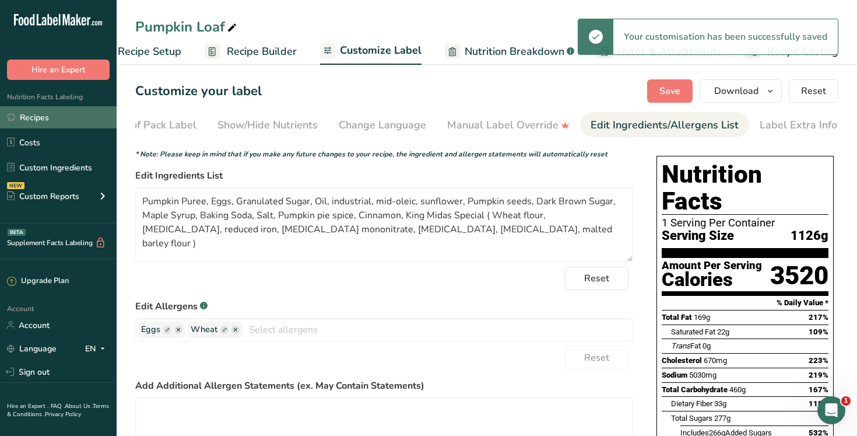
click at [47, 117] on link "Recipes" at bounding box center [58, 117] width 117 height 22
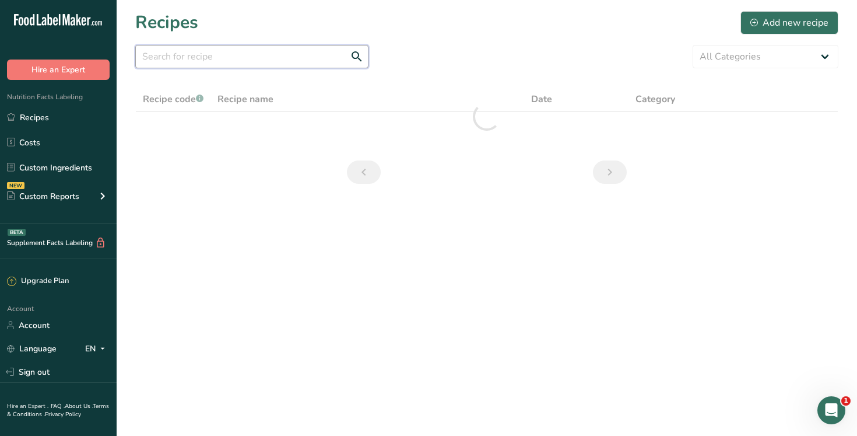
click at [227, 61] on input "text" at bounding box center [251, 56] width 233 height 23
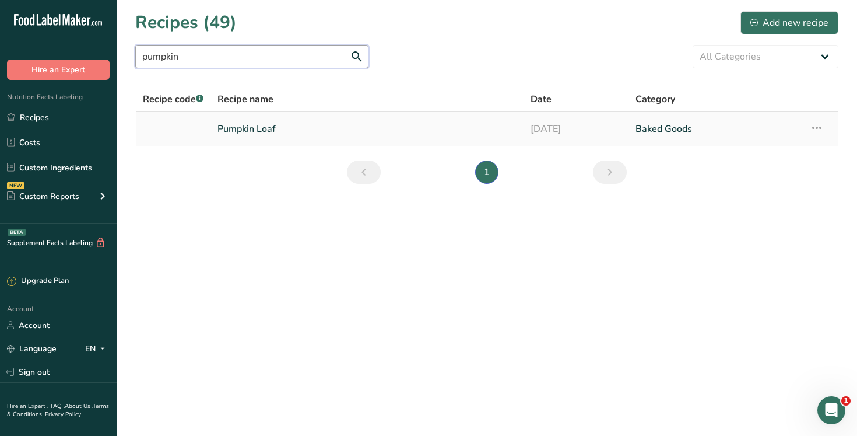
type input "pumpkin"
click at [820, 128] on icon at bounding box center [817, 127] width 14 height 21
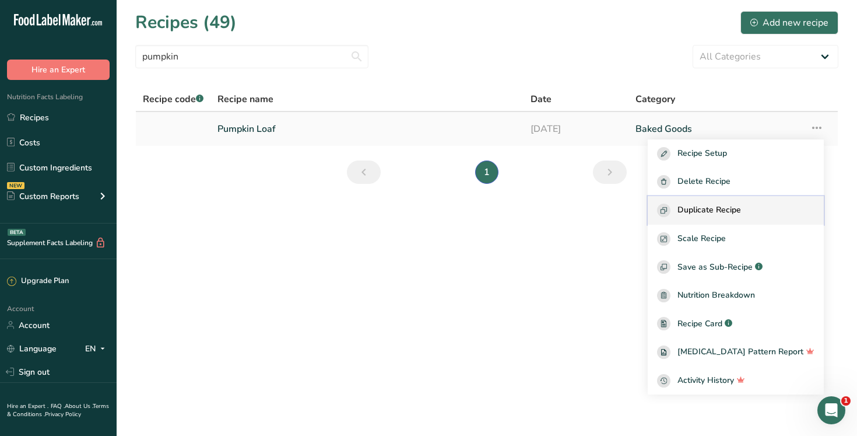
click at [790, 211] on div "Duplicate Recipe" at bounding box center [735, 210] width 157 height 13
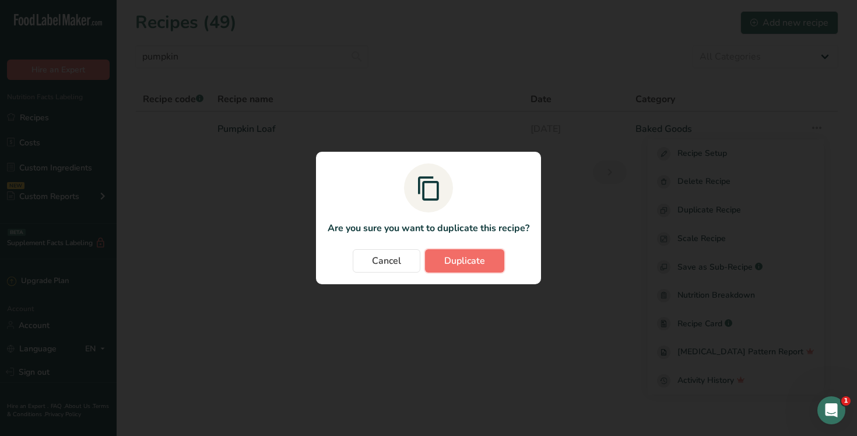
click at [457, 260] on span "Duplicate" at bounding box center [464, 261] width 41 height 14
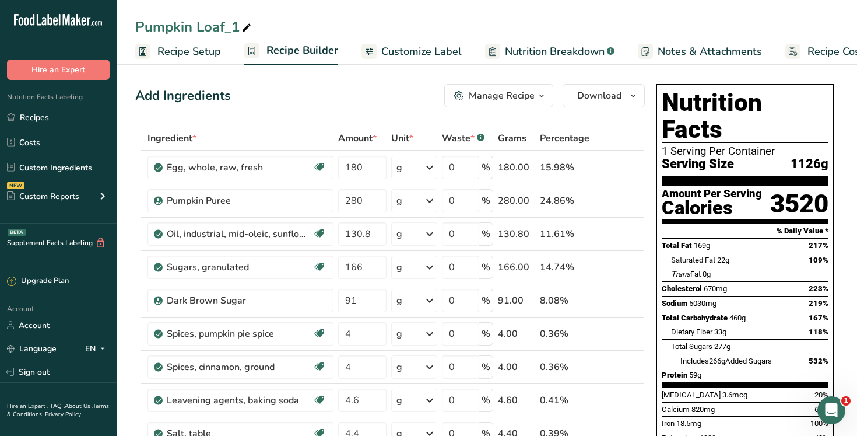
click at [250, 26] on icon at bounding box center [246, 28] width 10 height 16
click at [288, 23] on input "Pumpkin Muffin" at bounding box center [486, 26] width 703 height 21
type input "Pumpkin Muffin"
click at [202, 55] on span "Recipe Setup" at bounding box center [189, 52] width 64 height 16
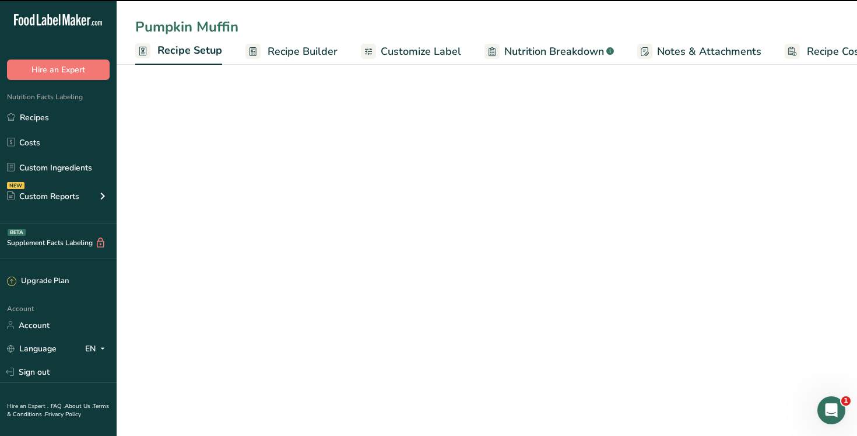
scroll to position [0, 4]
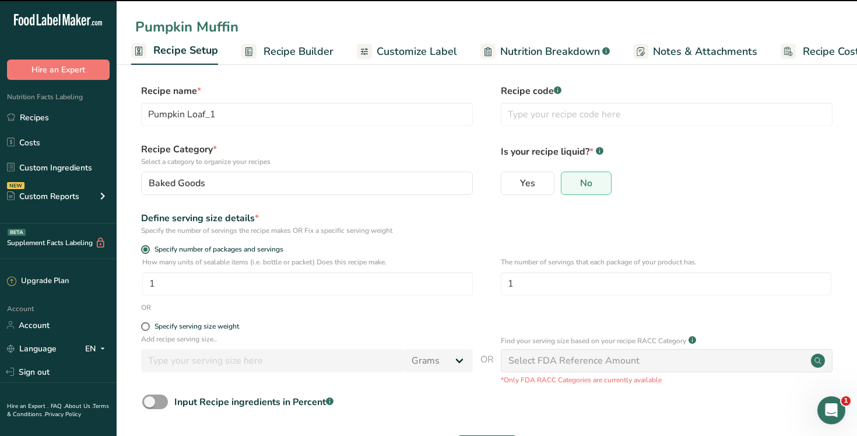
type input "Pumpkin Muffin"
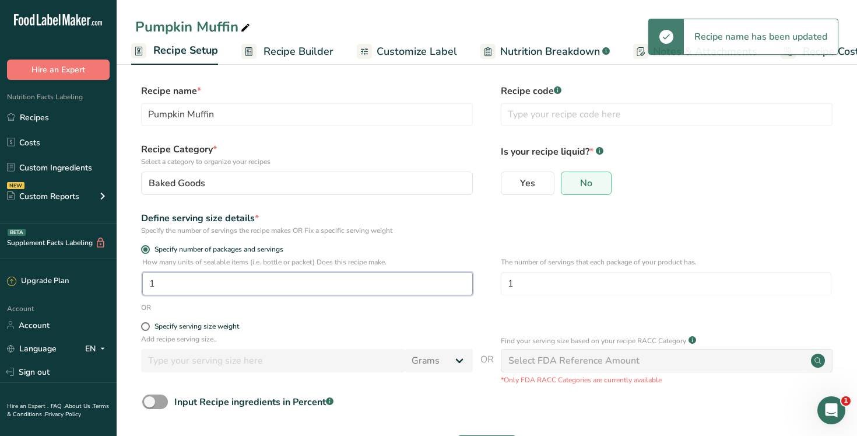
drag, startPoint x: 202, startPoint y: 283, endPoint x: 124, endPoint y: 282, distance: 78.7
click at [124, 282] on section "Recipe name * Pumpkin Muffin Recipe code .a-a{fill:#347362;}.b-a{fill:#fff;} Re…" at bounding box center [487, 272] width 741 height 423
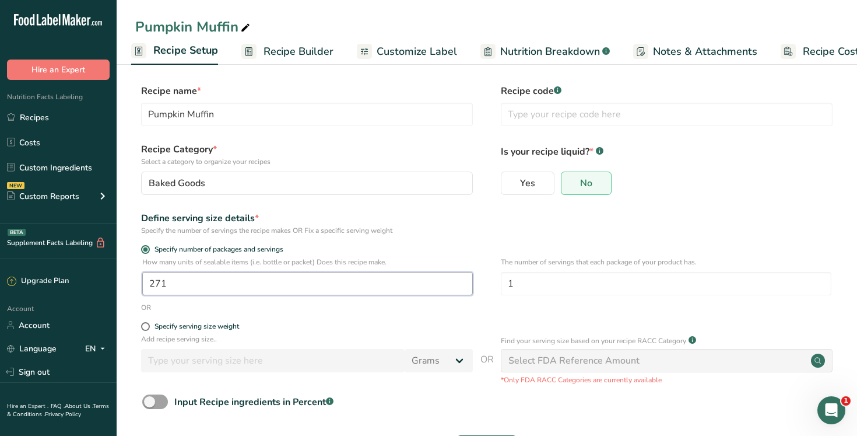
type input "271"
click at [454, 229] on div "Specify the number of servings the recipe makes OR Fix a specific serving weight" at bounding box center [307, 230] width 332 height 10
click at [309, 52] on span "Recipe Builder" at bounding box center [299, 52] width 70 height 16
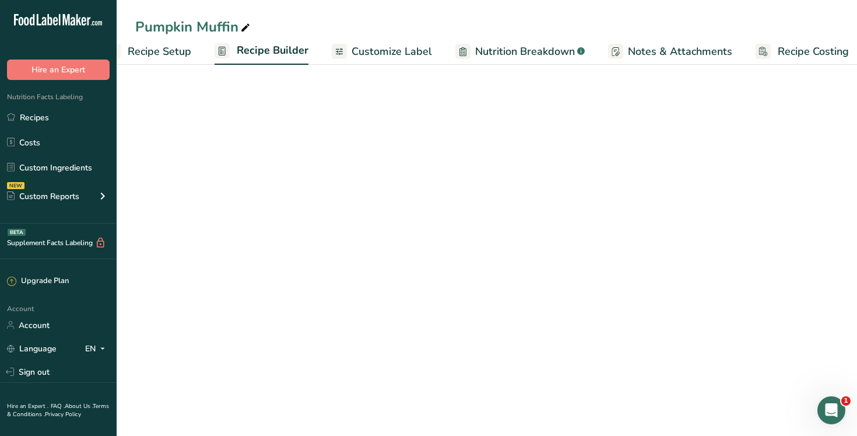
scroll to position [0, 40]
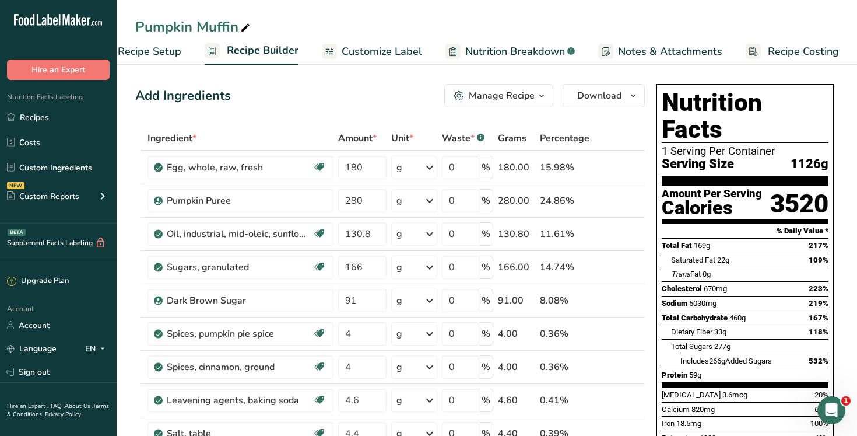
click at [163, 50] on span "Recipe Setup" at bounding box center [150, 52] width 64 height 16
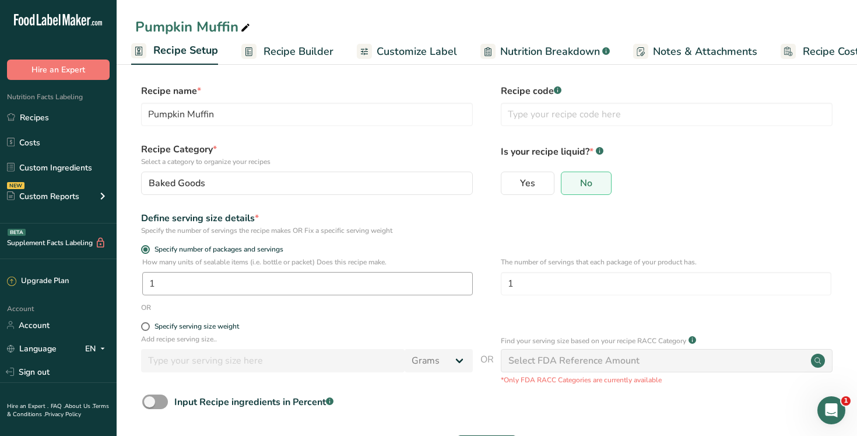
scroll to position [48, 0]
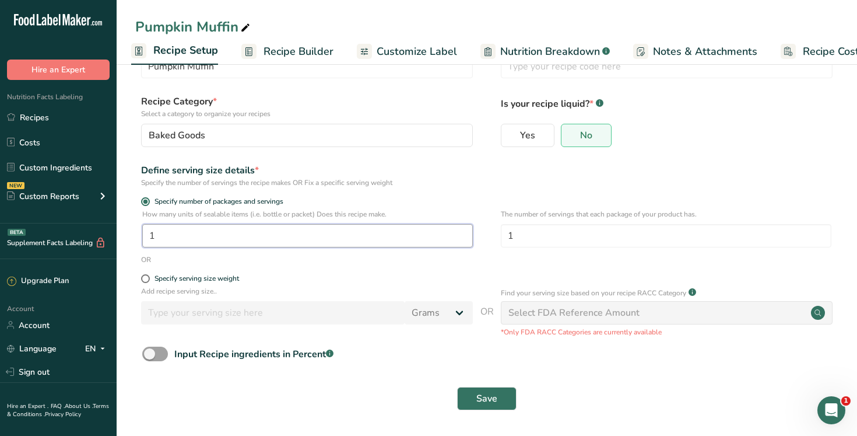
drag, startPoint x: 197, startPoint y: 239, endPoint x: 130, endPoint y: 236, distance: 66.5
click at [130, 236] on section "Recipe name * Pumpkin Muffin Recipe code .a-a{fill:#347362;}.b-a{fill:#fff;} Re…" at bounding box center [487, 224] width 741 height 423
type input "271"
click at [493, 398] on span "Save" at bounding box center [487, 398] width 21 height 14
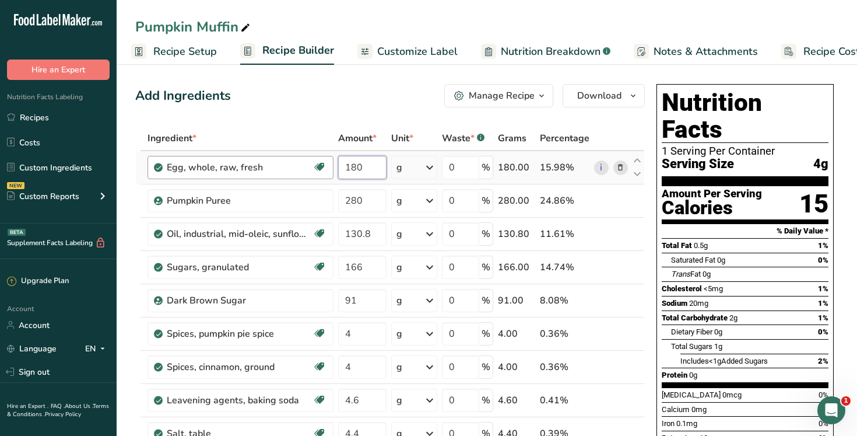
drag, startPoint x: 373, startPoint y: 171, endPoint x: 304, endPoint y: 170, distance: 69.4
click at [304, 170] on tr "Egg, whole, raw, fresh Gluten free Vegetarian Soy free 180 g Portions 1 large 1…" at bounding box center [390, 167] width 509 height 33
type input "4860"
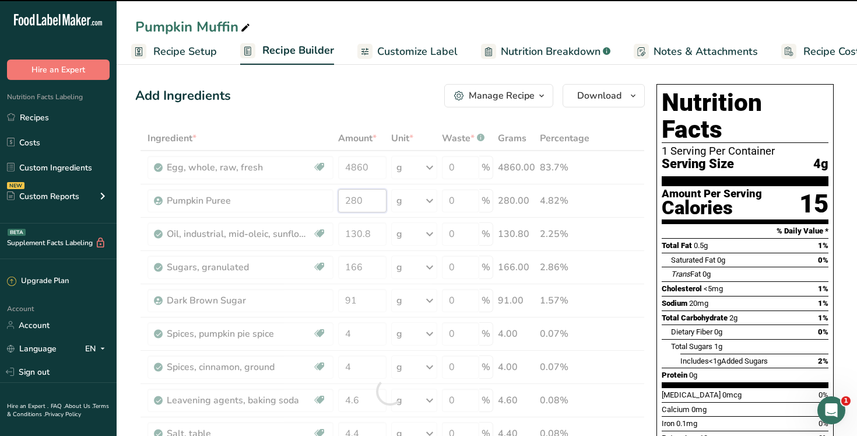
drag, startPoint x: 370, startPoint y: 197, endPoint x: 320, endPoint y: 201, distance: 50.4
click at [320, 201] on div "Ingredient * Amount * Unit * Waste * .a-a{fill:#347362;}.b-a{fill:#fff;} Grams …" at bounding box center [390, 391] width 510 height 530
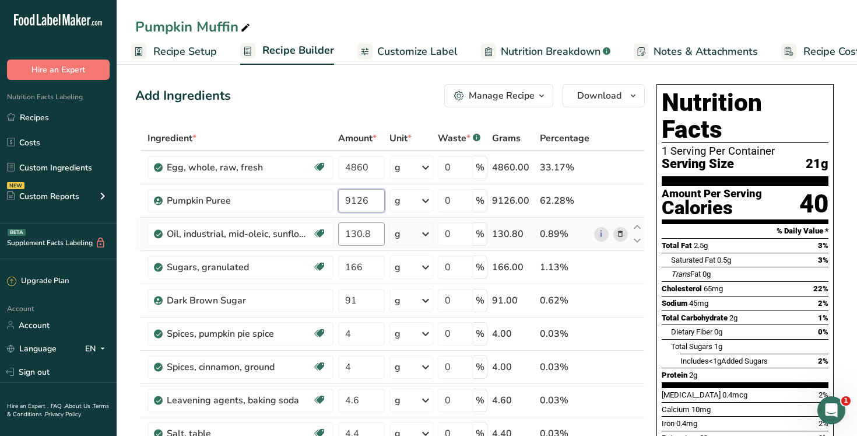
type input "9126"
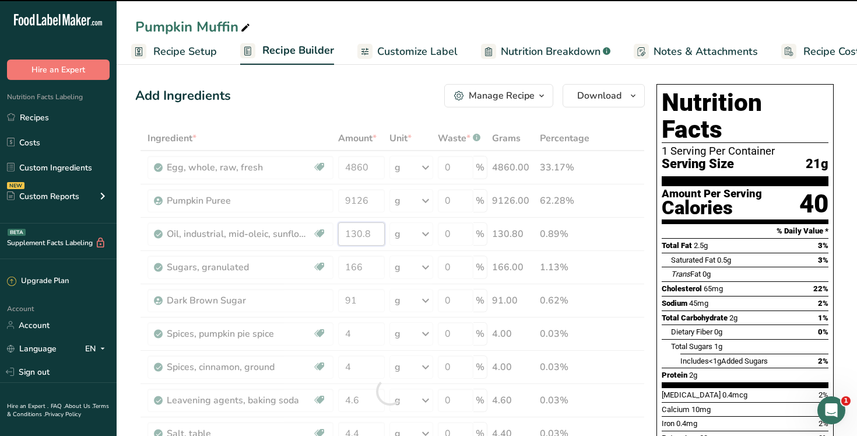
drag, startPoint x: 377, startPoint y: 236, endPoint x: 328, endPoint y: 235, distance: 48.4
click at [328, 235] on div "Ingredient * Amount * Unit * Waste * .a-a{fill:#347362;}.b-a{fill:#fff;} Grams …" at bounding box center [390, 391] width 510 height 530
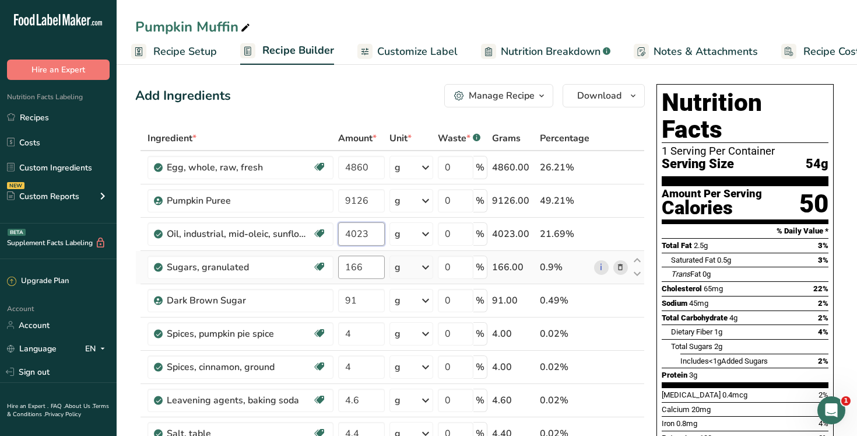
type input "4023"
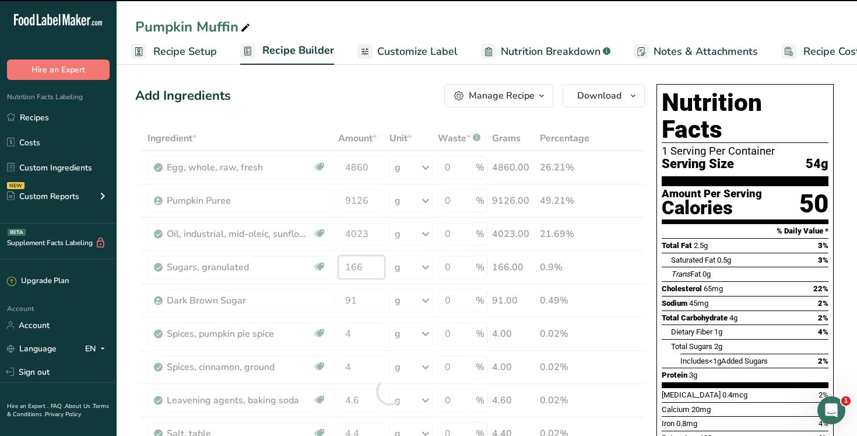
drag, startPoint x: 370, startPoint y: 270, endPoint x: 331, endPoint y: 270, distance: 39.1
click at [331, 270] on div "Ingredient * Amount * Unit * Waste * .a-a{fill:#347362;}.b-a{fill:#fff;} Grams …" at bounding box center [390, 391] width 510 height 530
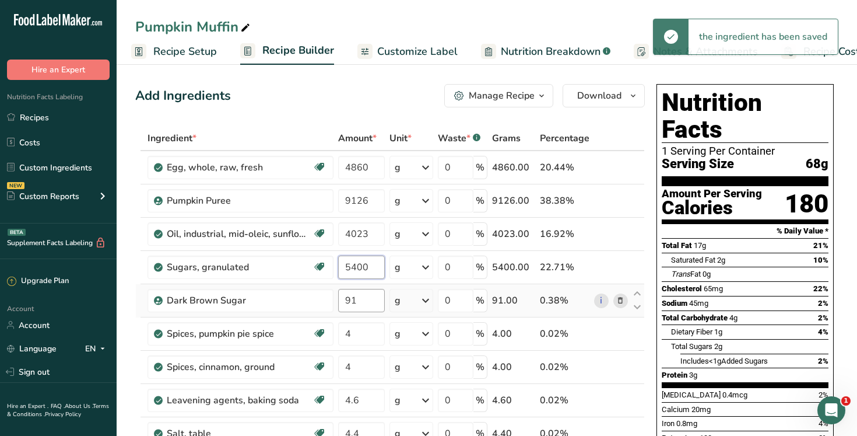
type input "5400"
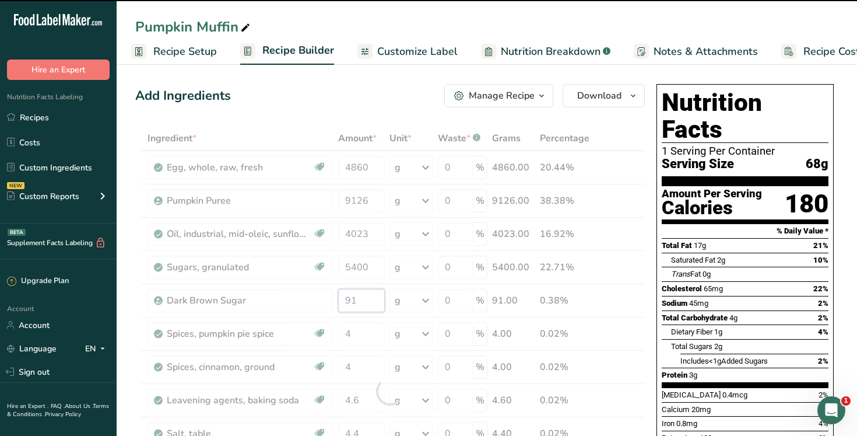
drag, startPoint x: 366, startPoint y: 307, endPoint x: 328, endPoint y: 303, distance: 38.1
click at [328, 303] on div "Ingredient * Amount * Unit * Waste * .a-a{fill:#347362;}.b-a{fill:#fff;} Grams …" at bounding box center [390, 391] width 510 height 530
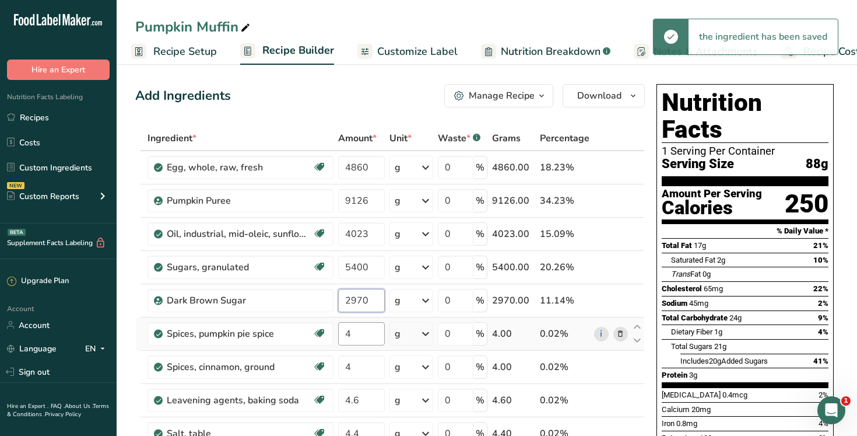
type input "2970"
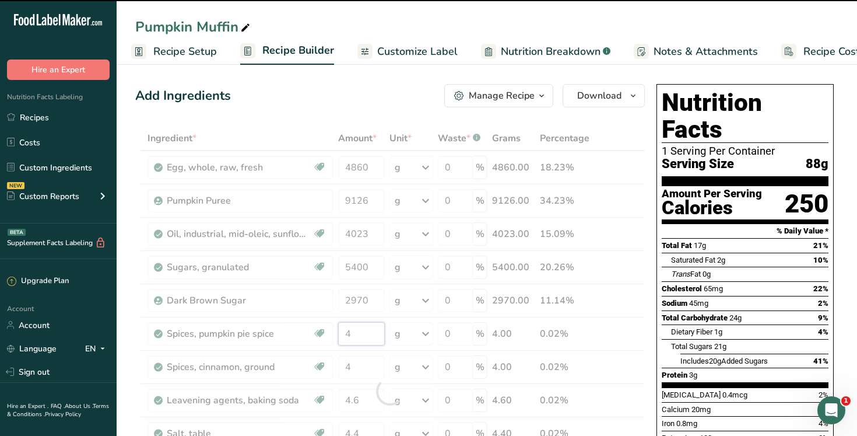
drag, startPoint x: 363, startPoint y: 330, endPoint x: 337, endPoint y: 330, distance: 25.7
click at [337, 330] on div "Ingredient * Amount * Unit * Waste * .a-a{fill:#347362;}.b-a{fill:#fff;} Grams …" at bounding box center [390, 391] width 510 height 530
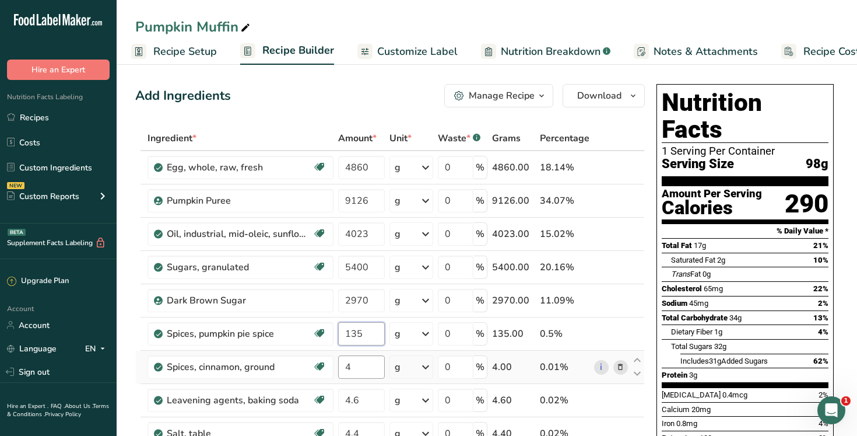
type input "135"
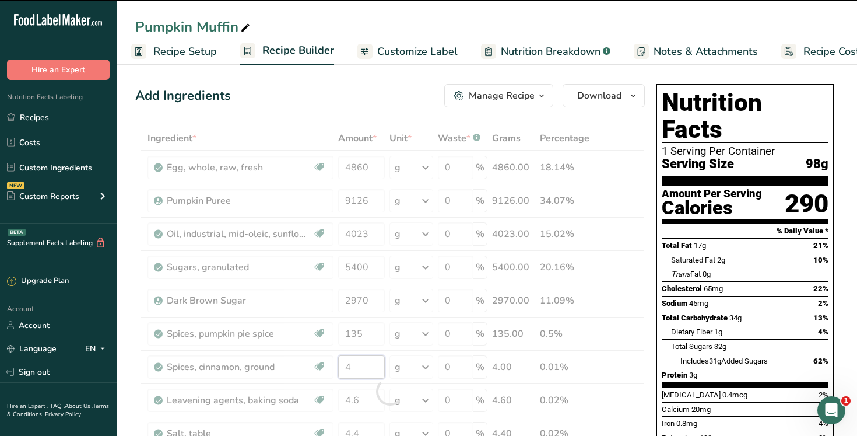
drag, startPoint x: 369, startPoint y: 365, endPoint x: 332, endPoint y: 365, distance: 36.2
click at [332, 365] on div "Ingredient * Amount * Unit * Waste * .a-a{fill:#347362;}.b-a{fill:#fff;} Grams …" at bounding box center [390, 391] width 510 height 530
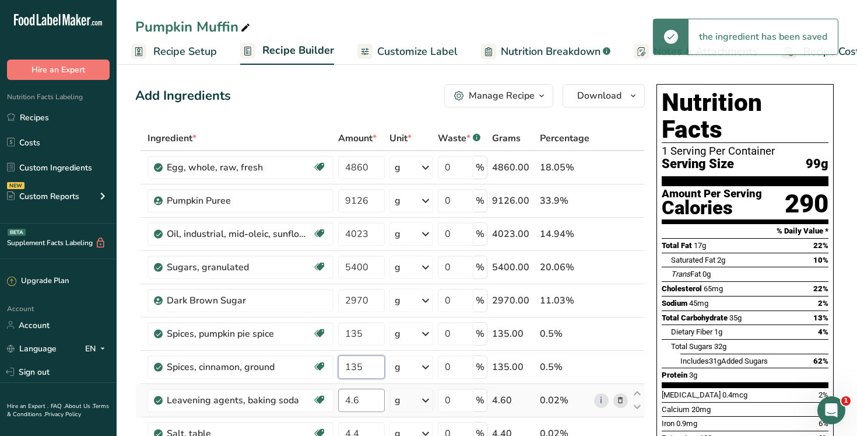
type input "135"
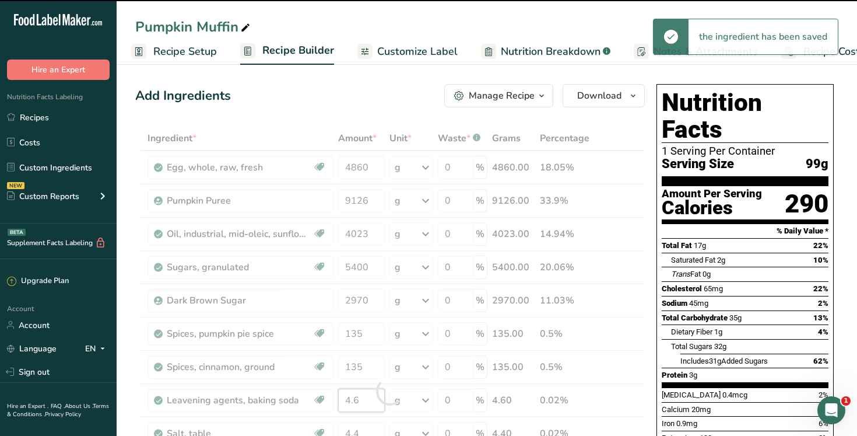
drag, startPoint x: 372, startPoint y: 401, endPoint x: 326, endPoint y: 402, distance: 46.1
click at [326, 402] on div "Ingredient * Amount * Unit * Waste * .a-a{fill:#347362;}.b-a{fill:#fff;} Grams …" at bounding box center [390, 391] width 510 height 530
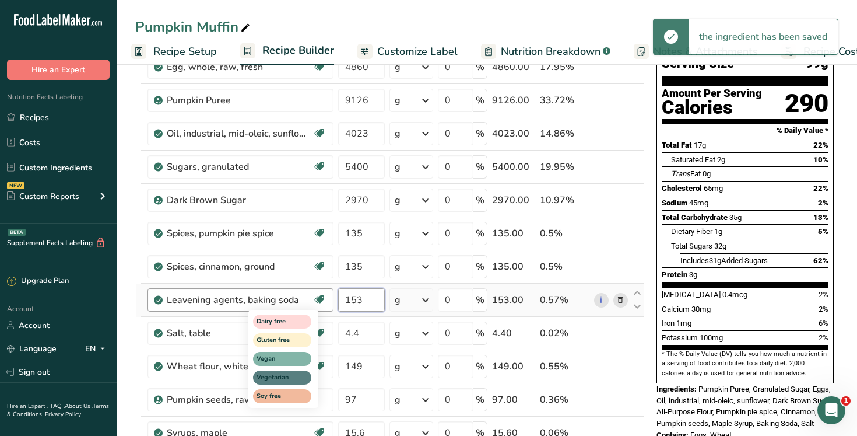
scroll to position [105, 0]
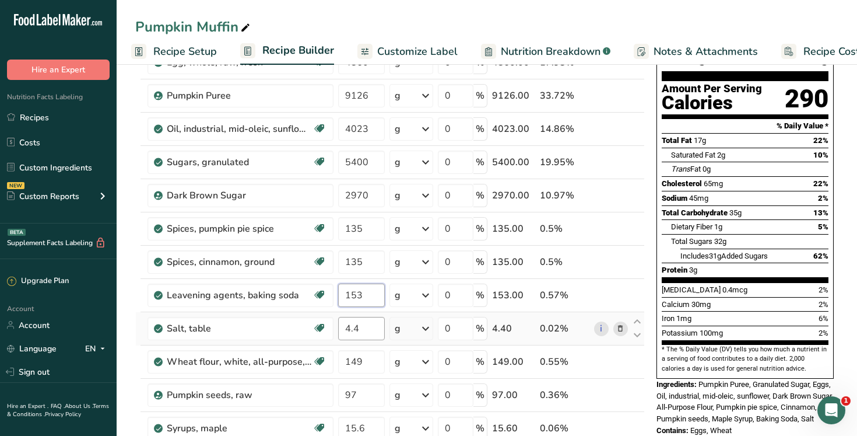
type input "153"
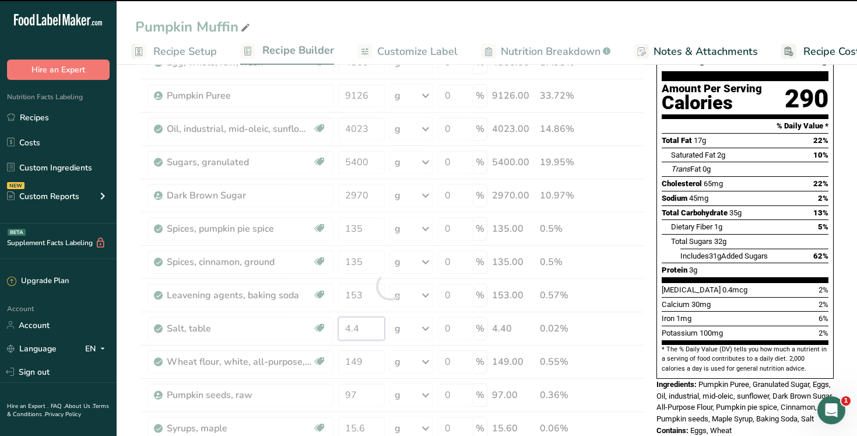
drag, startPoint x: 370, startPoint y: 330, endPoint x: 327, endPoint y: 329, distance: 43.8
click at [327, 329] on div "Ingredient * Amount * Unit * Waste * .a-a{fill:#347362;}.b-a{fill:#fff;} Grams …" at bounding box center [390, 286] width 510 height 530
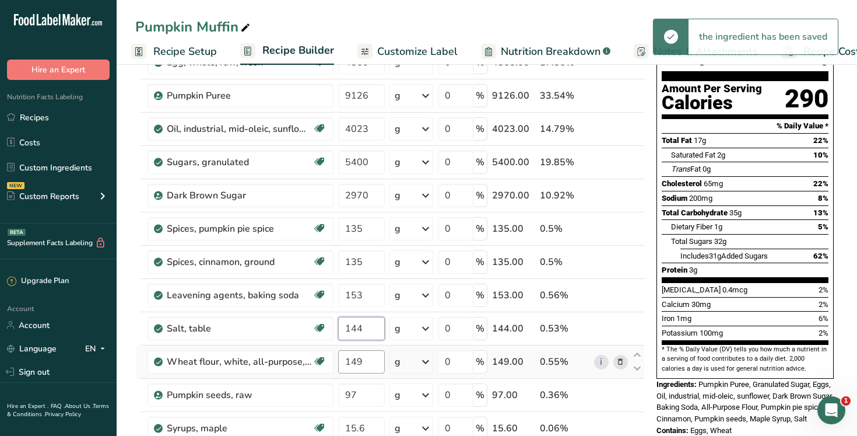
type input "144"
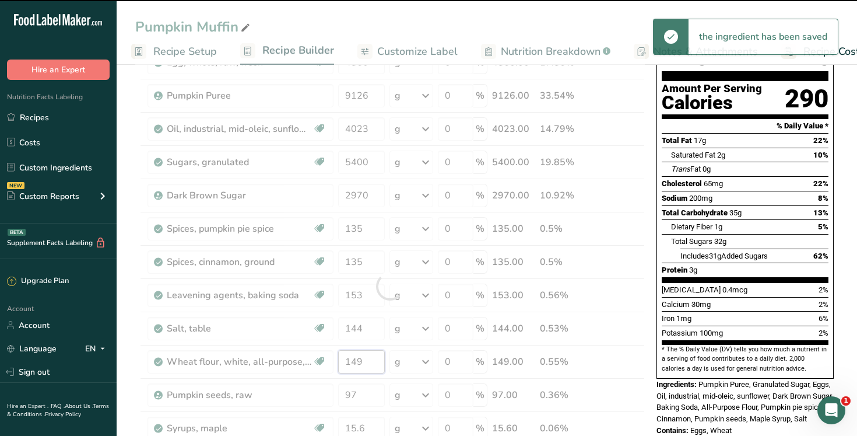
drag, startPoint x: 372, startPoint y: 360, endPoint x: 331, endPoint y: 361, distance: 40.8
click at [331, 361] on div "Ingredient * Amount * Unit * Waste * .a-a{fill:#347362;}.b-a{fill:#fff;} Grams …" at bounding box center [390, 286] width 510 height 530
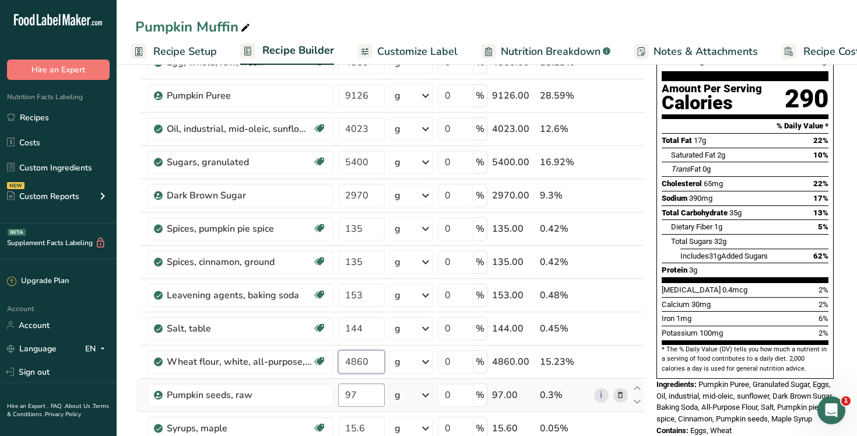
type input "4860"
click at [334, 394] on div "Ingredient * Amount * Unit * Waste * .a-a{fill:#347362;}.b-a{fill:#fff;} Grams …" at bounding box center [390, 286] width 510 height 530
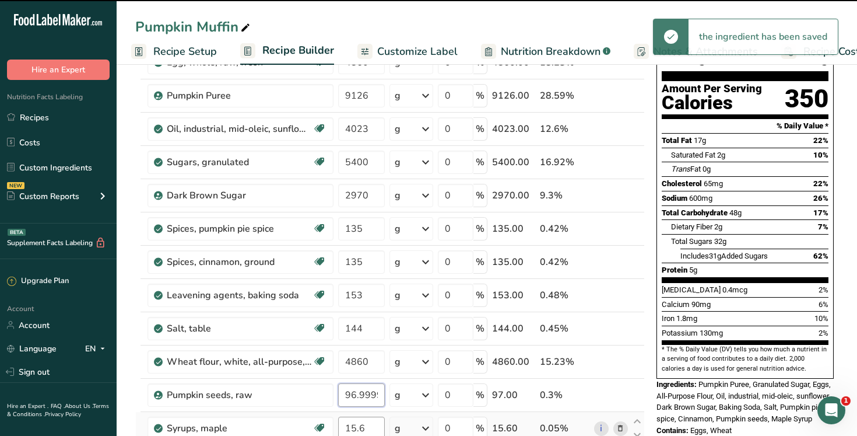
scroll to position [197, 0]
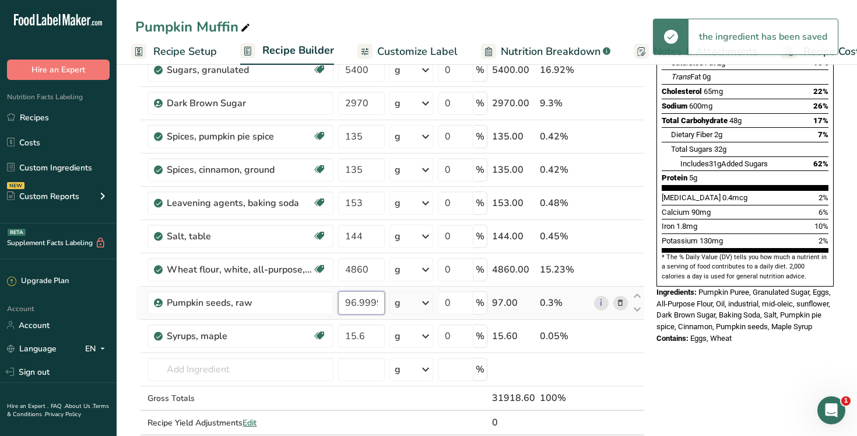
click at [370, 302] on input "96.999996" at bounding box center [361, 302] width 47 height 23
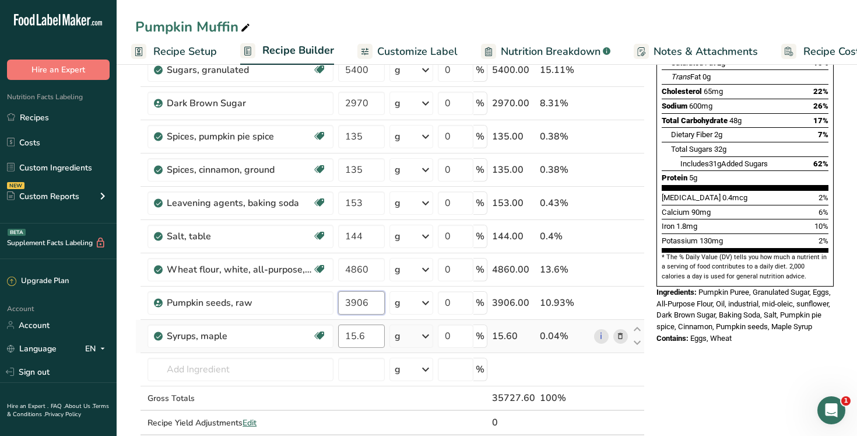
type input "3906"
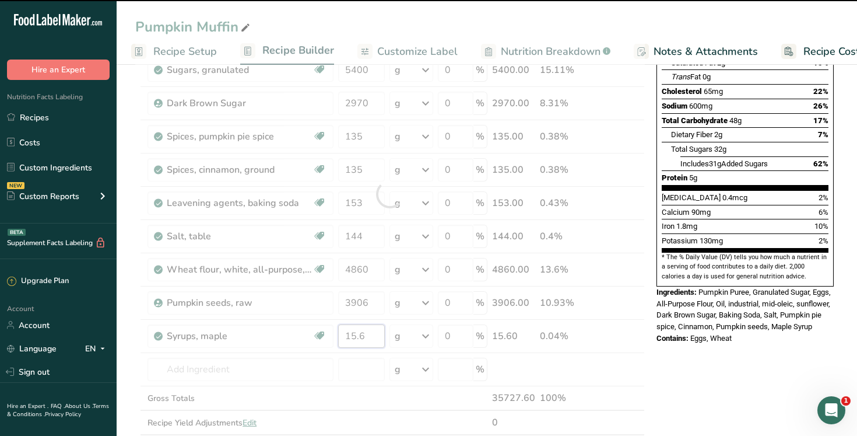
drag, startPoint x: 372, startPoint y: 332, endPoint x: 320, endPoint y: 332, distance: 52.5
click at [320, 332] on div "Ingredient * Amount * Unit * Waste * .a-a{fill:#347362;}.b-a{fill:#fff;} Grams …" at bounding box center [390, 194] width 510 height 530
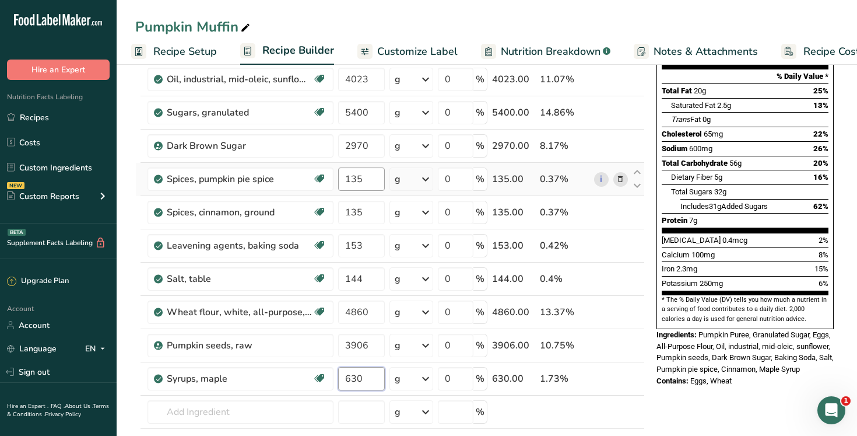
scroll to position [45, 0]
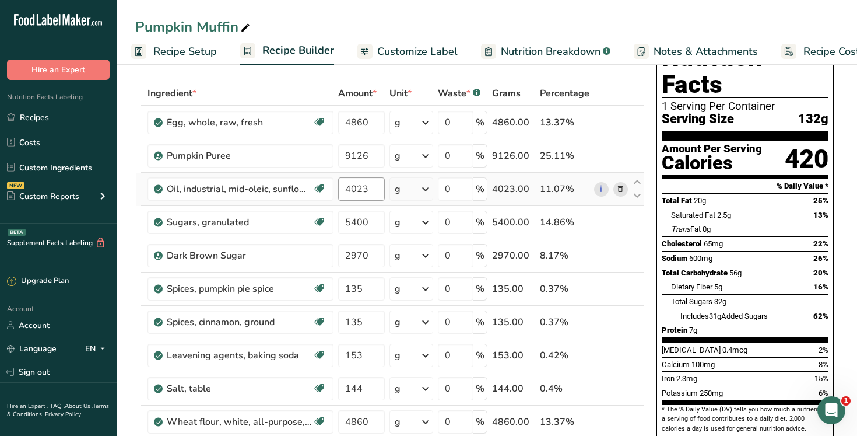
type input "630"
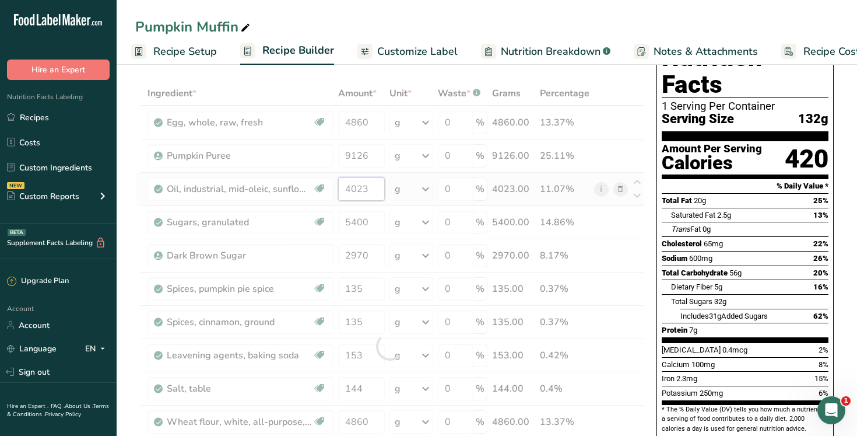
click at [376, 183] on div "Ingredient * Amount * Unit * Waste * .a-a{fill:#347362;}.b-a{fill:#fff;} Grams …" at bounding box center [390, 346] width 510 height 530
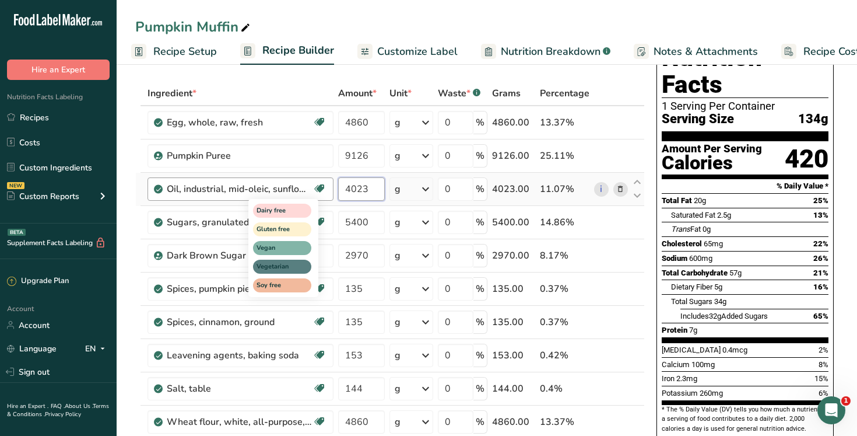
drag, startPoint x: 383, startPoint y: 188, endPoint x: 316, endPoint y: 191, distance: 66.6
click at [317, 191] on tr "Oil, industrial, mid-oleic, sunflower Dairy free Gluten free Vegan Vegetarian S…" at bounding box center [390, 189] width 509 height 33
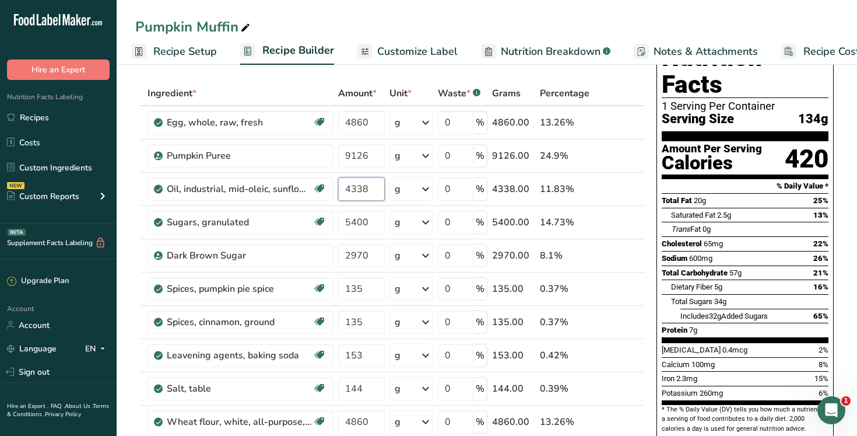
type input "4338"
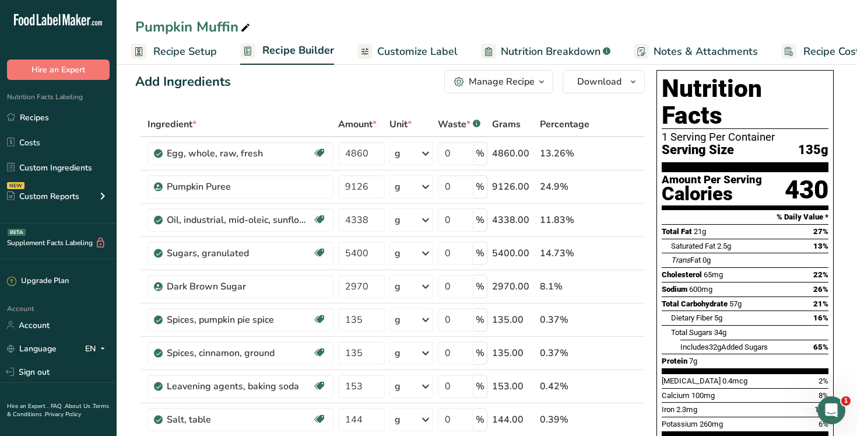
scroll to position [0, 0]
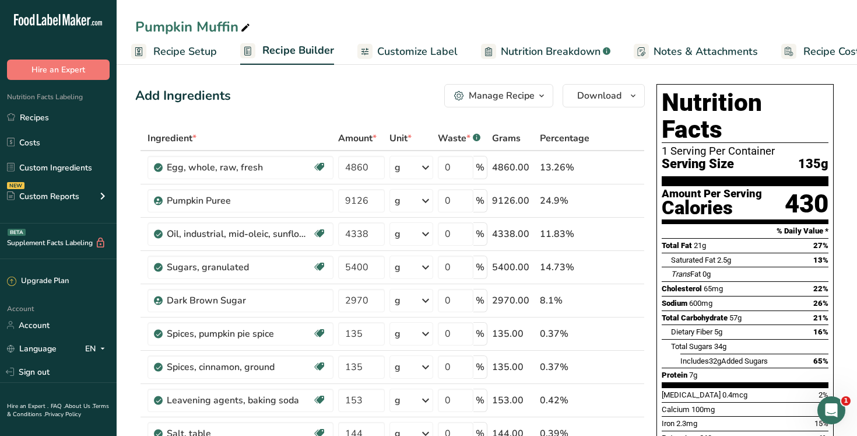
click at [435, 56] on span "Customize Label" at bounding box center [417, 52] width 80 height 16
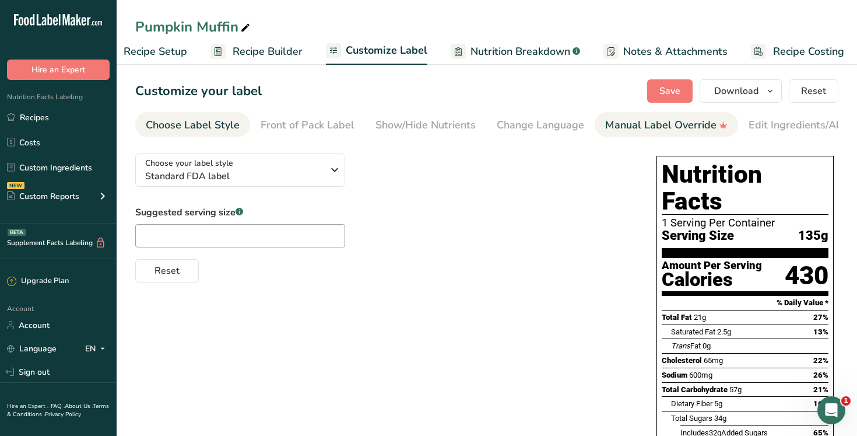
scroll to position [0, 40]
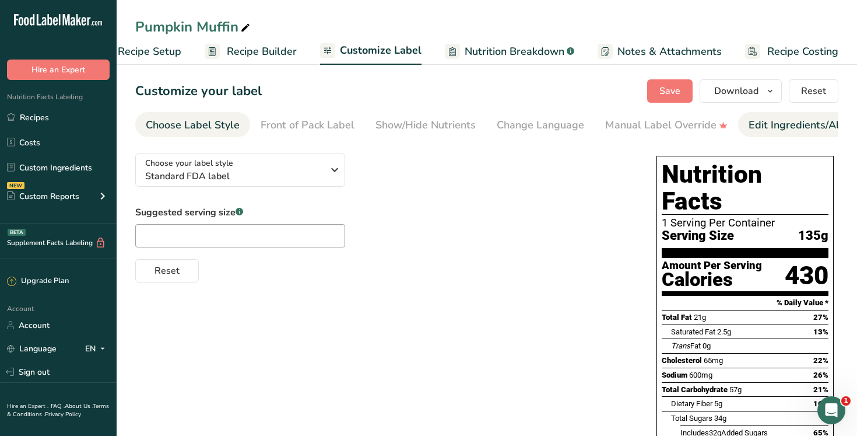
click at [786, 131] on div "Edit Ingredients/Allergens List" at bounding box center [823, 125] width 148 height 16
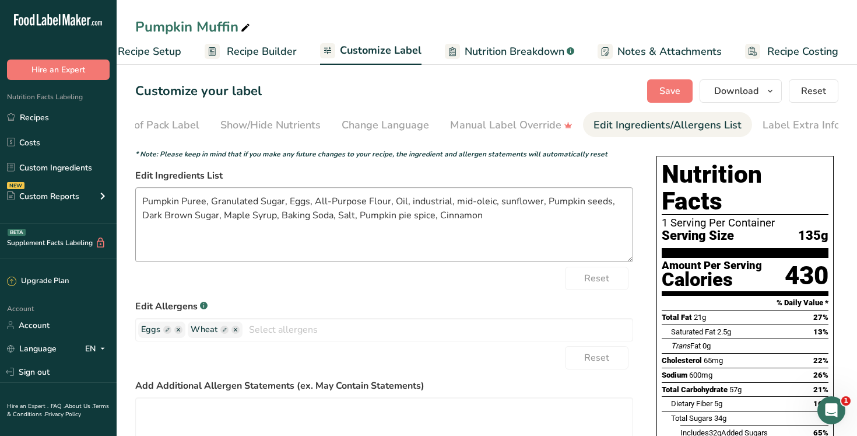
scroll to position [0, 158]
drag, startPoint x: 390, startPoint y: 204, endPoint x: 313, endPoint y: 206, distance: 77.6
click at [313, 206] on textarea "Pumpkin Puree, Granulated Sugar, Eggs, All-Purpose Flour, Oil, industrial, mid-…" at bounding box center [384, 224] width 498 height 75
click at [395, 216] on textarea "Pumpkin Puree, Granulated Sugar, Eggs, Oil, industrial, mid-oleic, sunflower, P…" at bounding box center [384, 224] width 498 height 75
click at [407, 219] on textarea "Pumpkin Puree, Granulated Sugar, Eggs, Oil, industrial, mid-oleic, sunflower, P…" at bounding box center [384, 224] width 498 height 75
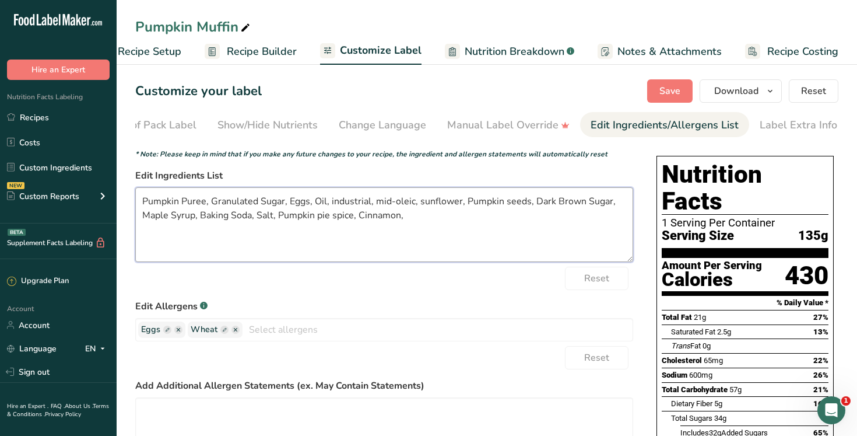
paste textarea "King Midas Special ( Wheat flour, [MEDICAL_DATA], reduced iron, [MEDICAL_DATA] …"
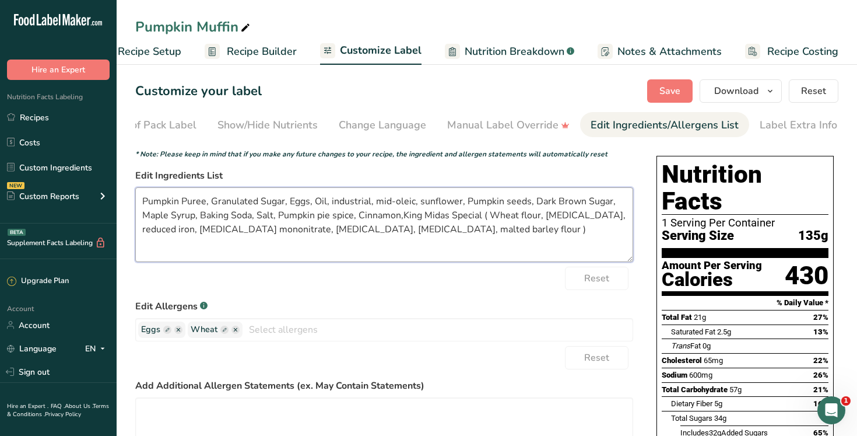
click at [404, 220] on textarea "Pumpkin Puree, Granulated Sugar, Eggs, Oil, industrial, mid-oleic, sunflower, P…" at bounding box center [384, 224] width 498 height 75
click at [434, 233] on textarea "Pumpkin Puree, Granulated Sugar, Eggs, Oil, industrial, mid-oleic, sunflower, P…" at bounding box center [384, 224] width 498 height 75
type textarea "Pumpkin Puree, Granulated Sugar, Eggs, Oil, industrial, mid-oleic, sunflower, P…"
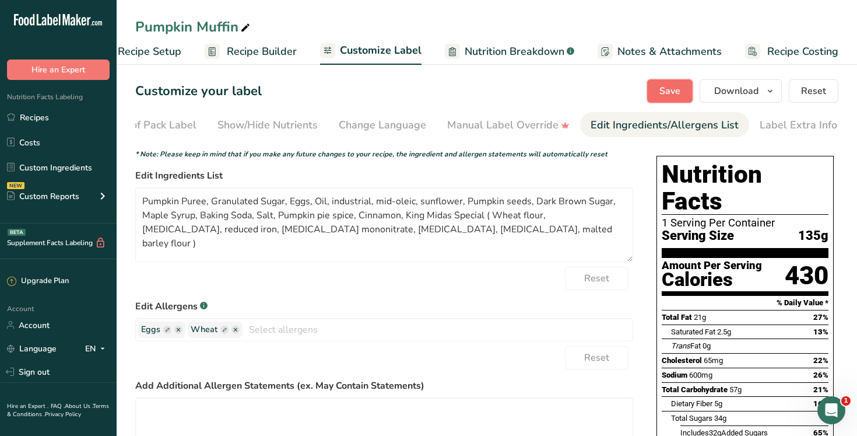
click at [668, 92] on span "Save" at bounding box center [670, 91] width 21 height 14
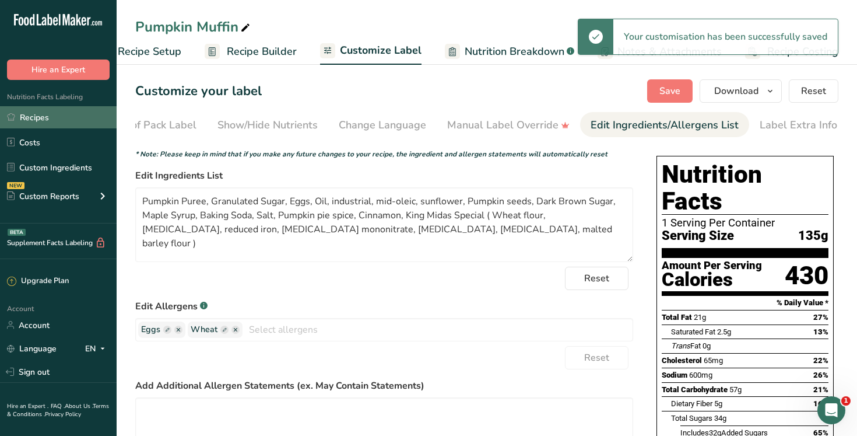
click at [68, 123] on link "Recipes" at bounding box center [58, 117] width 117 height 22
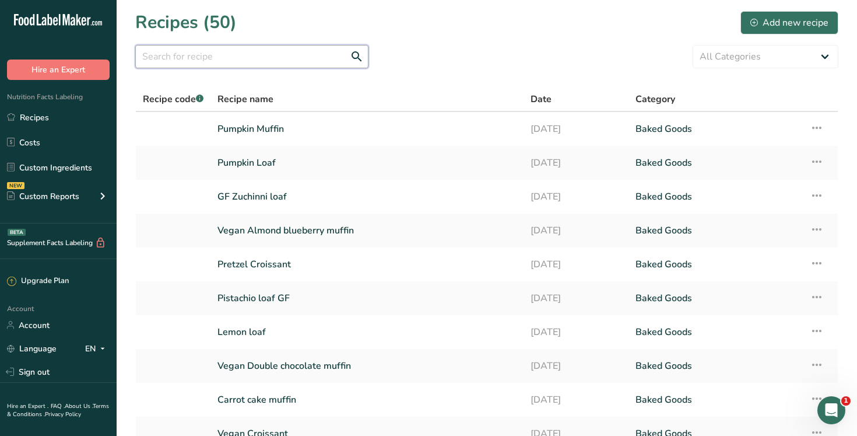
click at [236, 61] on input "text" at bounding box center [251, 56] width 233 height 23
click at [250, 162] on link "Pumpkin Loaf" at bounding box center [367, 162] width 299 height 24
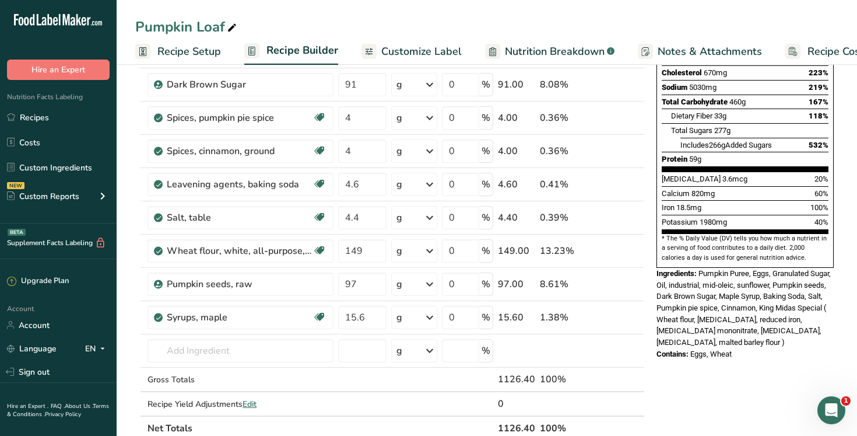
scroll to position [223, 0]
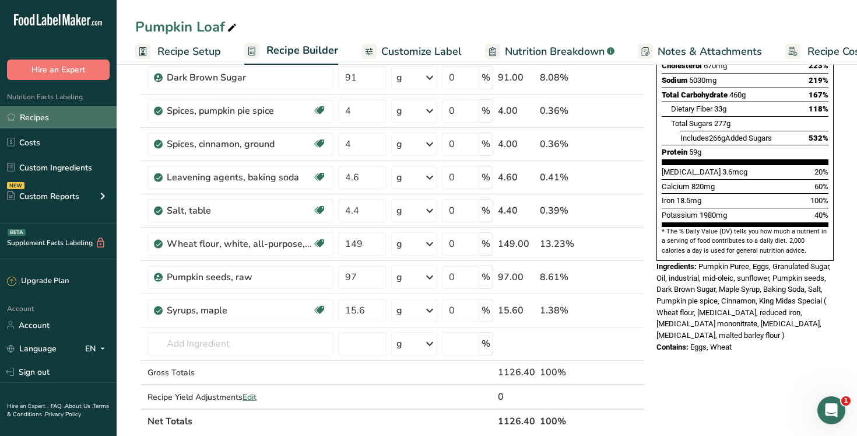
click at [96, 114] on link "Recipes" at bounding box center [58, 117] width 117 height 22
